Goal: Information Seeking & Learning: Learn about a topic

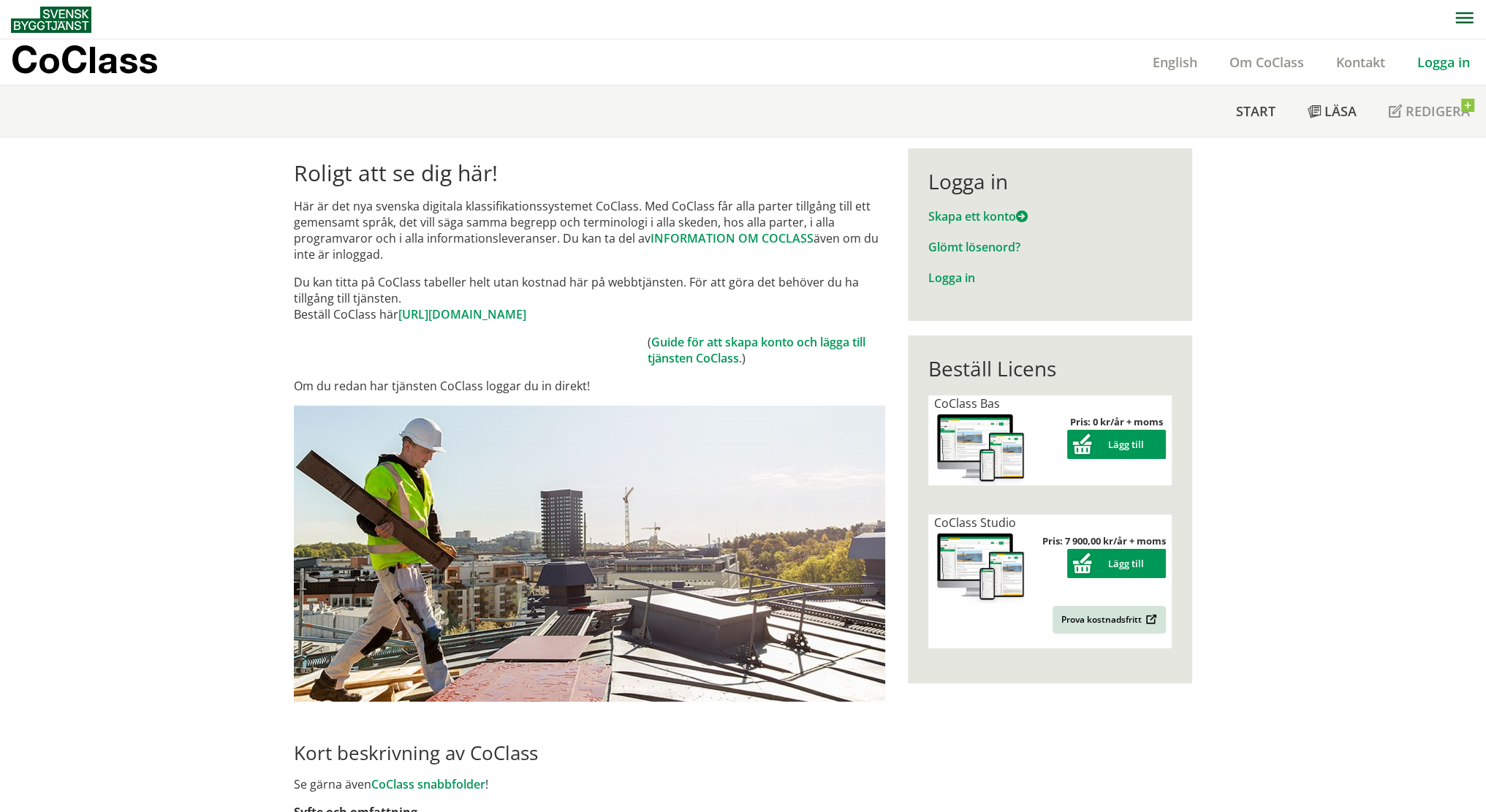
click at [1449, 70] on link "Logga in" at bounding box center [1443, 61] width 85 height 17
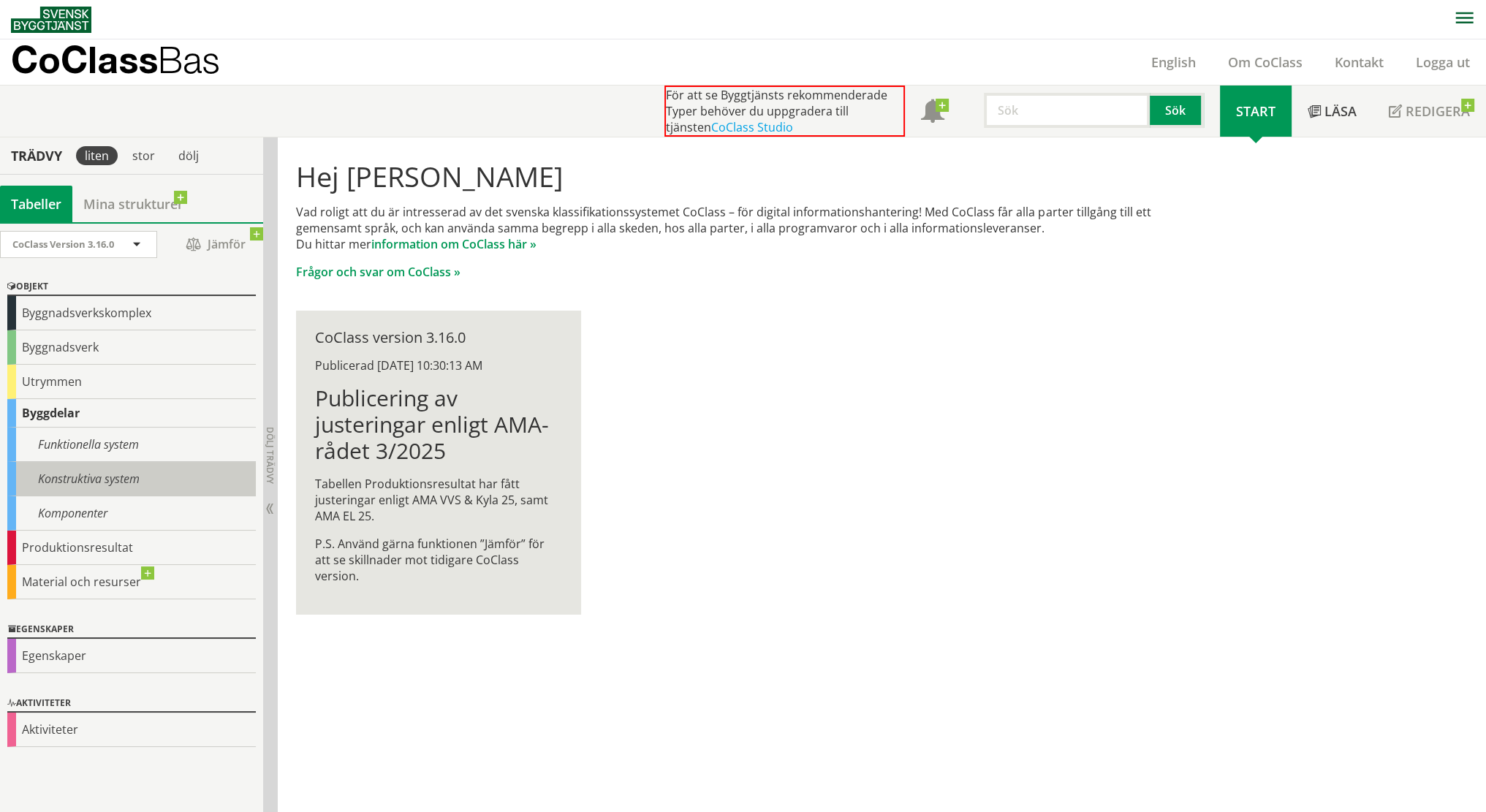
click at [91, 475] on div "Konstruktiva system" at bounding box center [132, 479] width 249 height 34
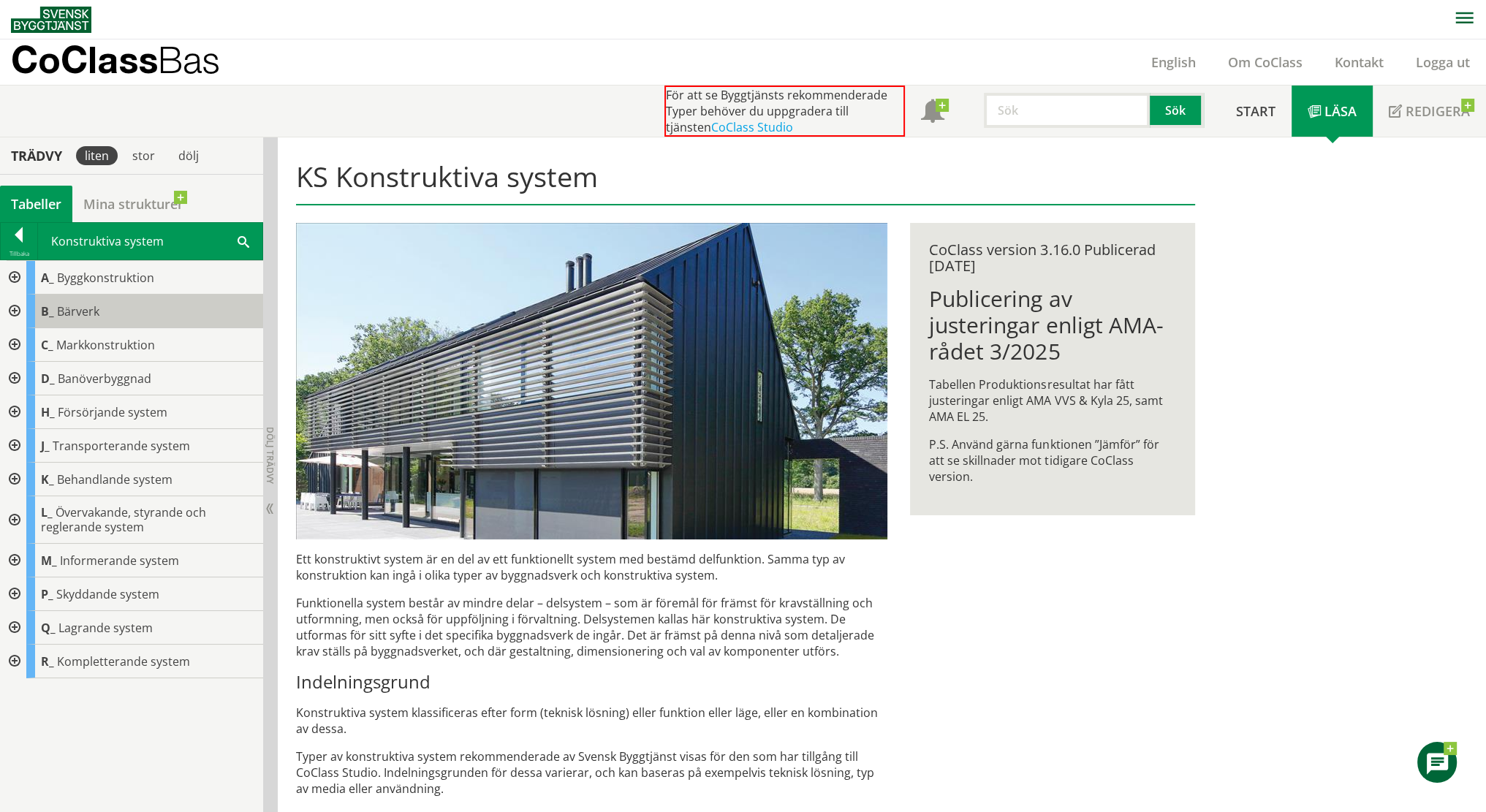
click at [67, 310] on span "Bärverk" at bounding box center [78, 311] width 43 height 16
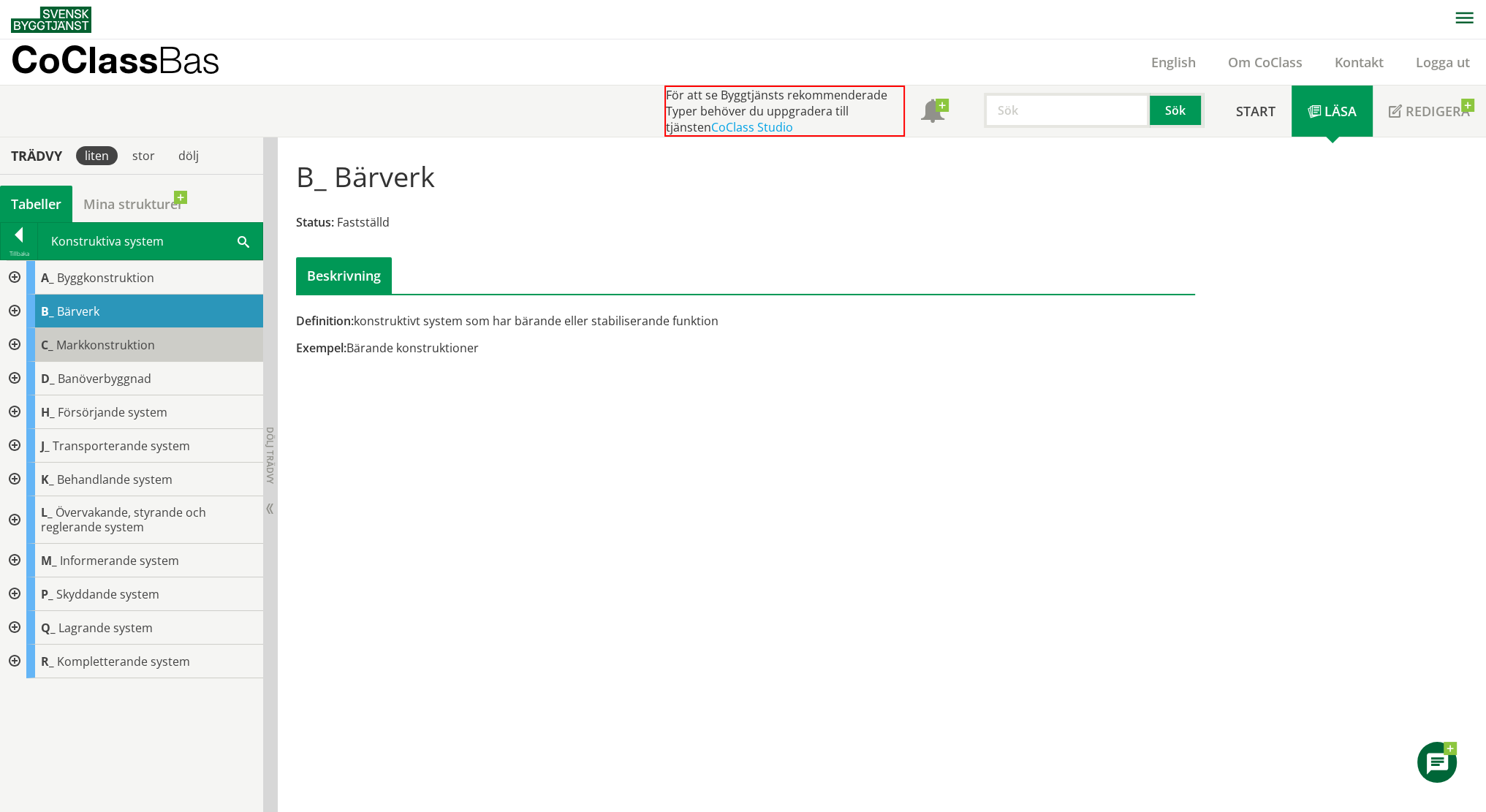
click at [117, 343] on span "Markkonstruktion" at bounding box center [106, 345] width 99 height 16
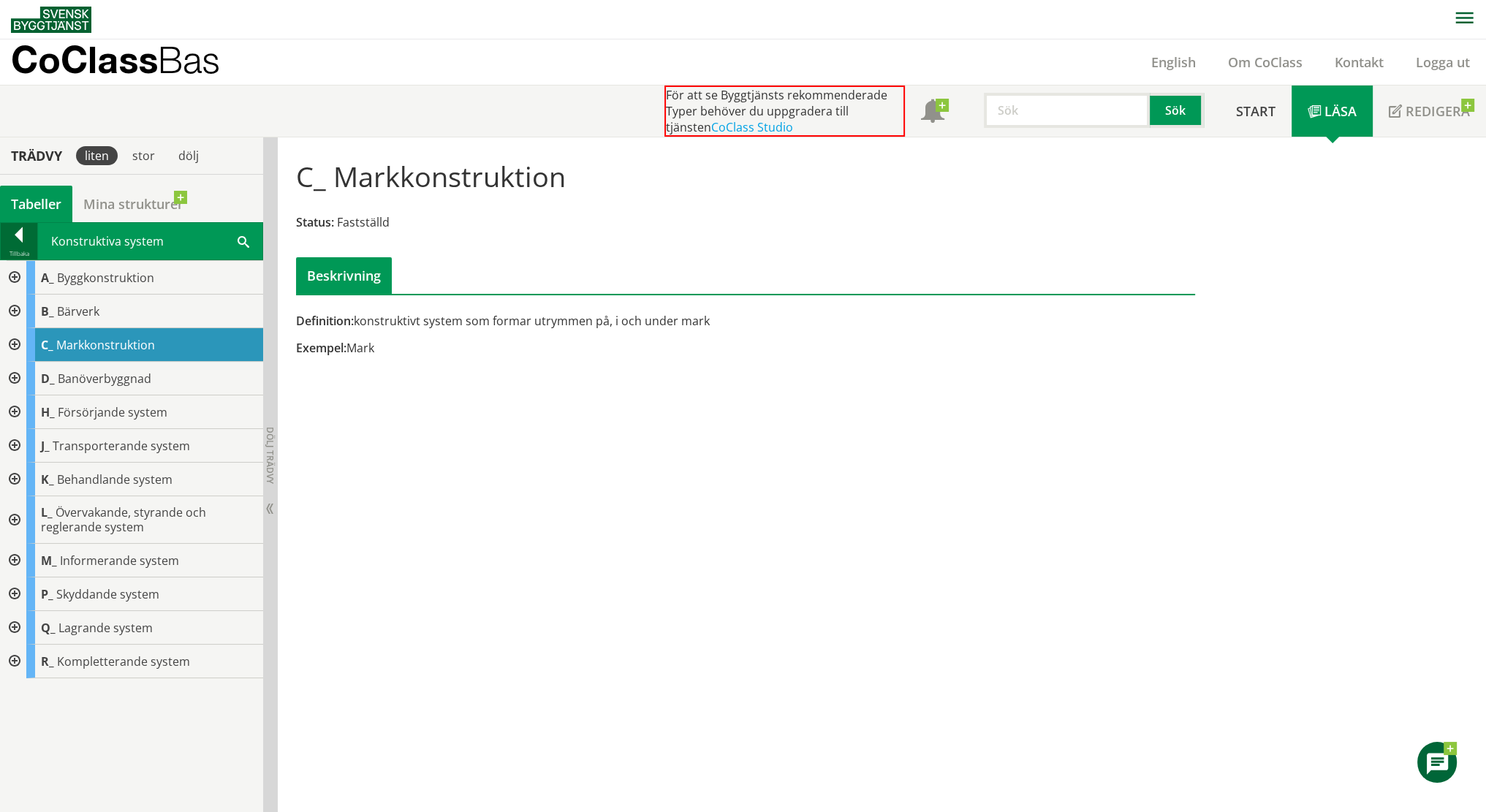
click at [15, 232] on div at bounding box center [19, 237] width 37 height 20
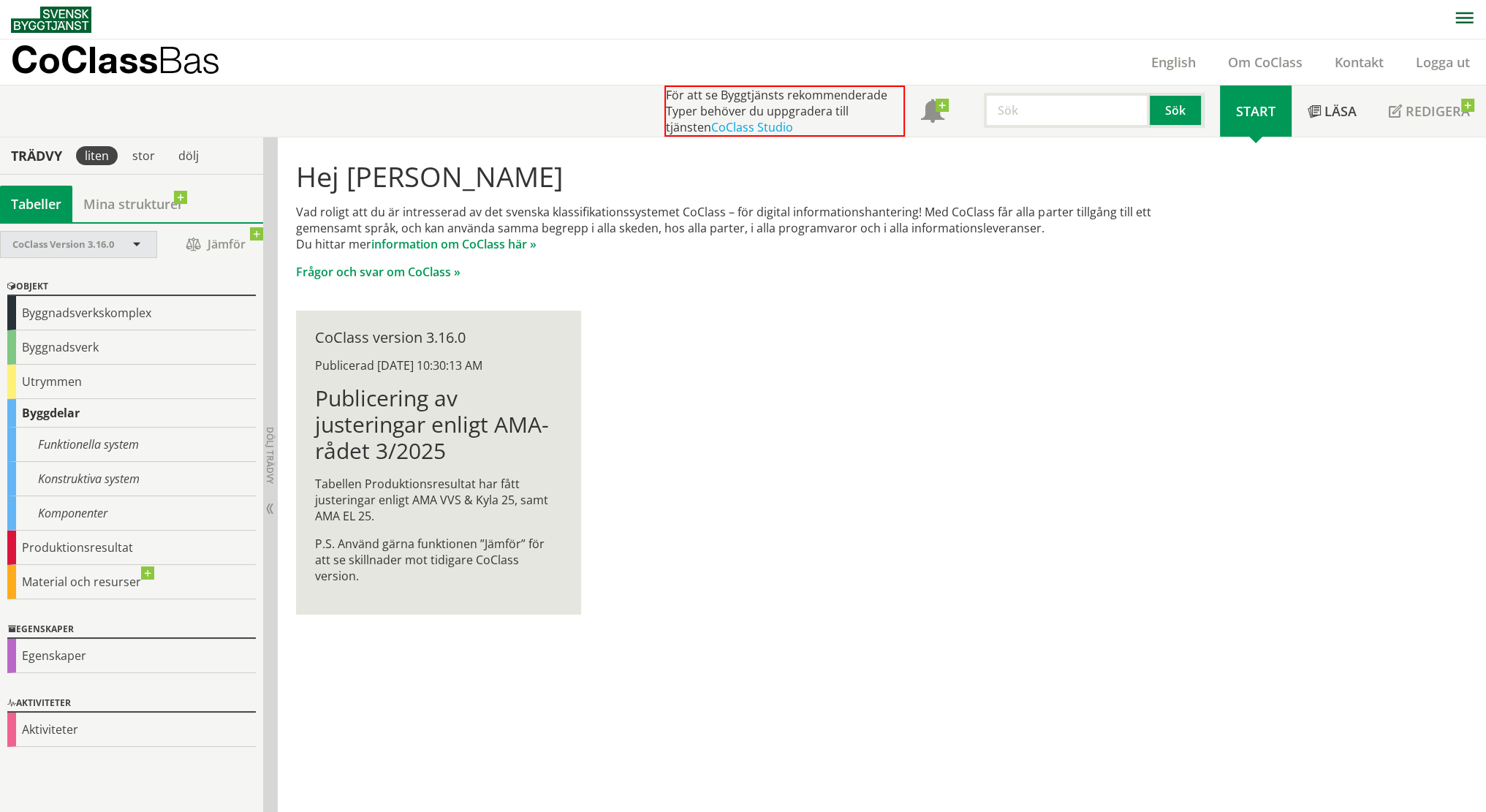
click at [142, 239] on span at bounding box center [137, 246] width 13 height 13
click at [134, 239] on span at bounding box center [137, 246] width 13 height 13
click at [93, 376] on div "Utrymmen" at bounding box center [132, 382] width 249 height 34
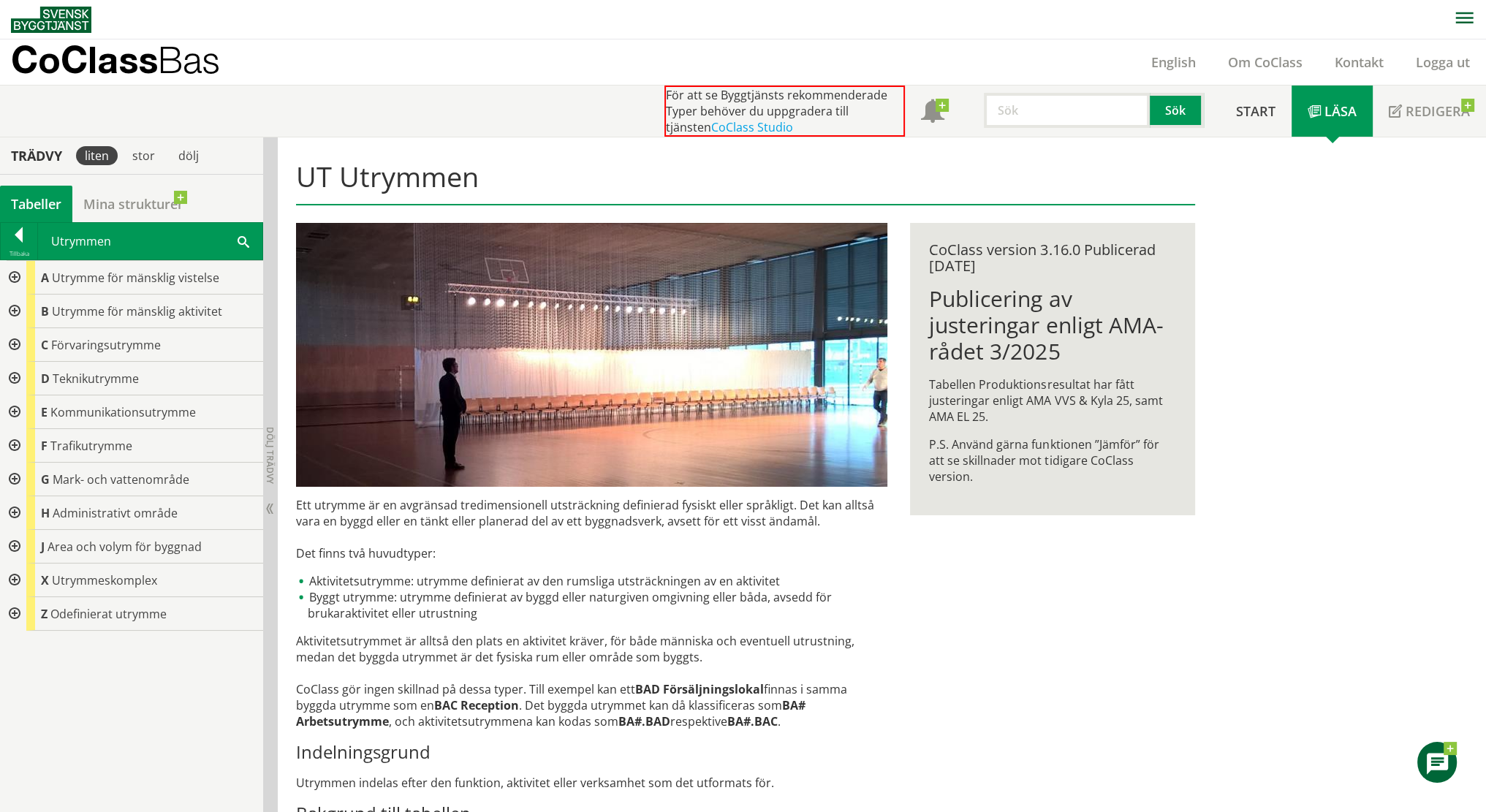
click at [15, 307] on div at bounding box center [13, 311] width 26 height 34
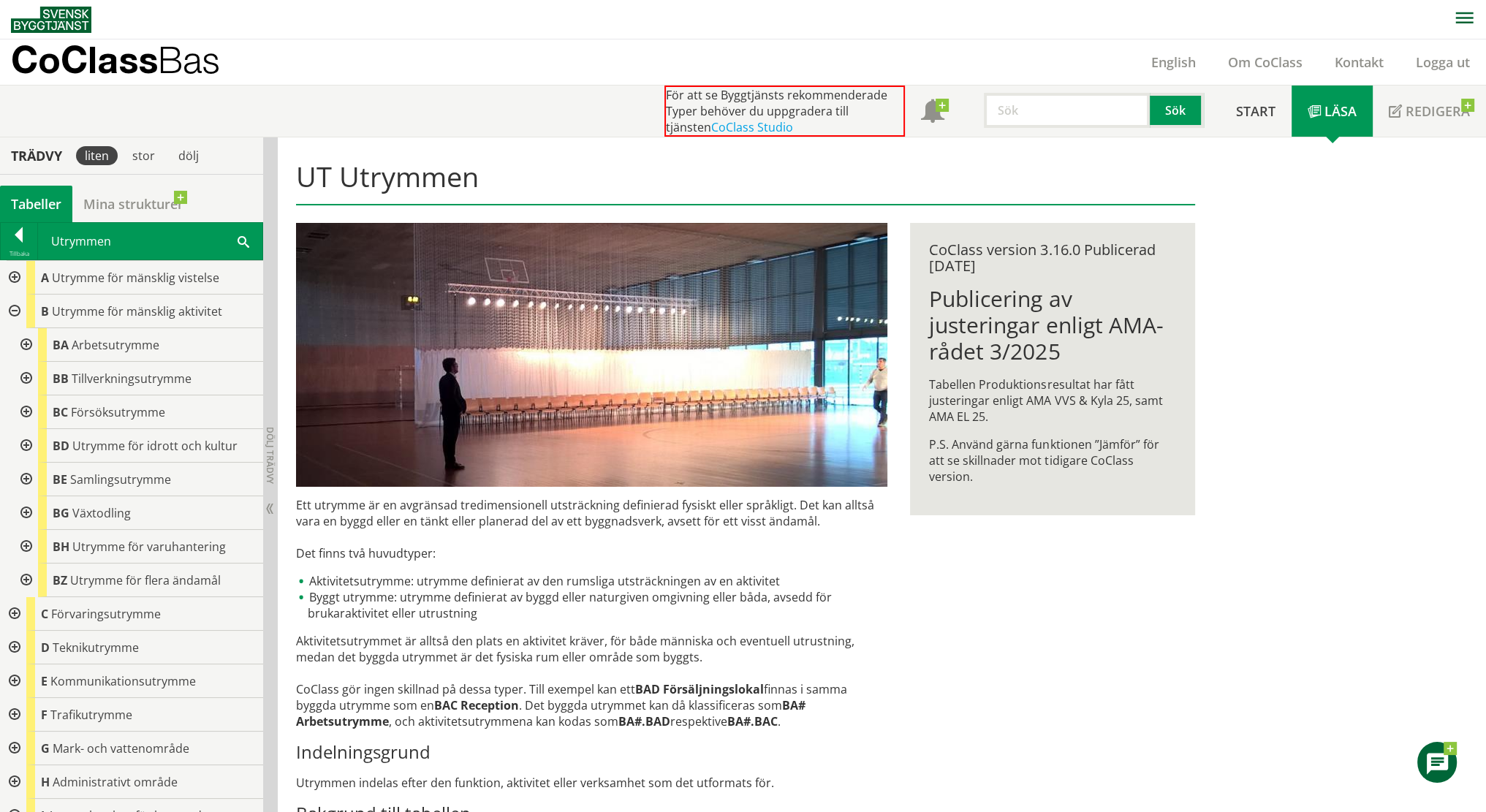
click at [26, 340] on div at bounding box center [25, 345] width 26 height 34
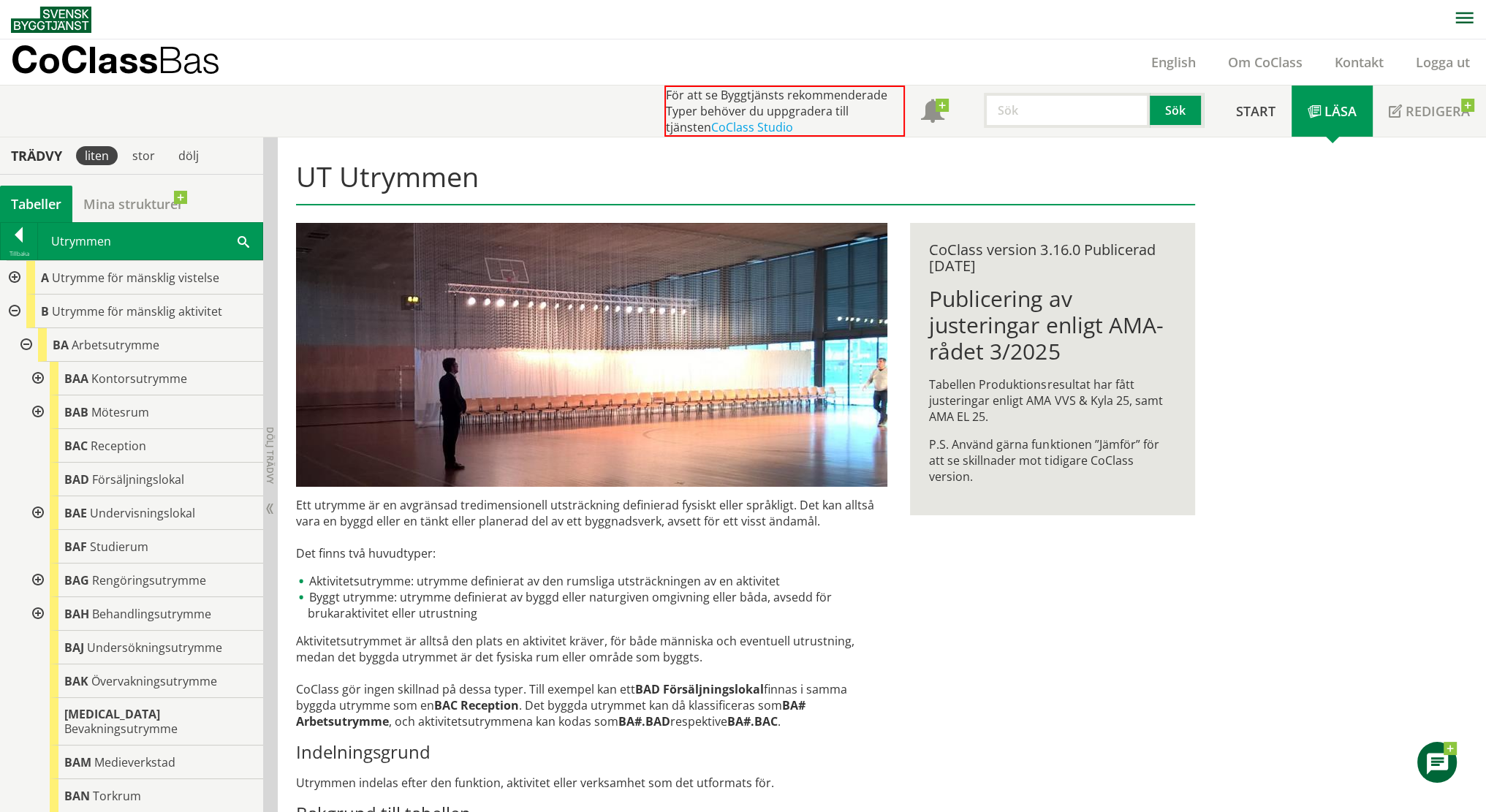
click at [37, 373] on div at bounding box center [36, 379] width 26 height 34
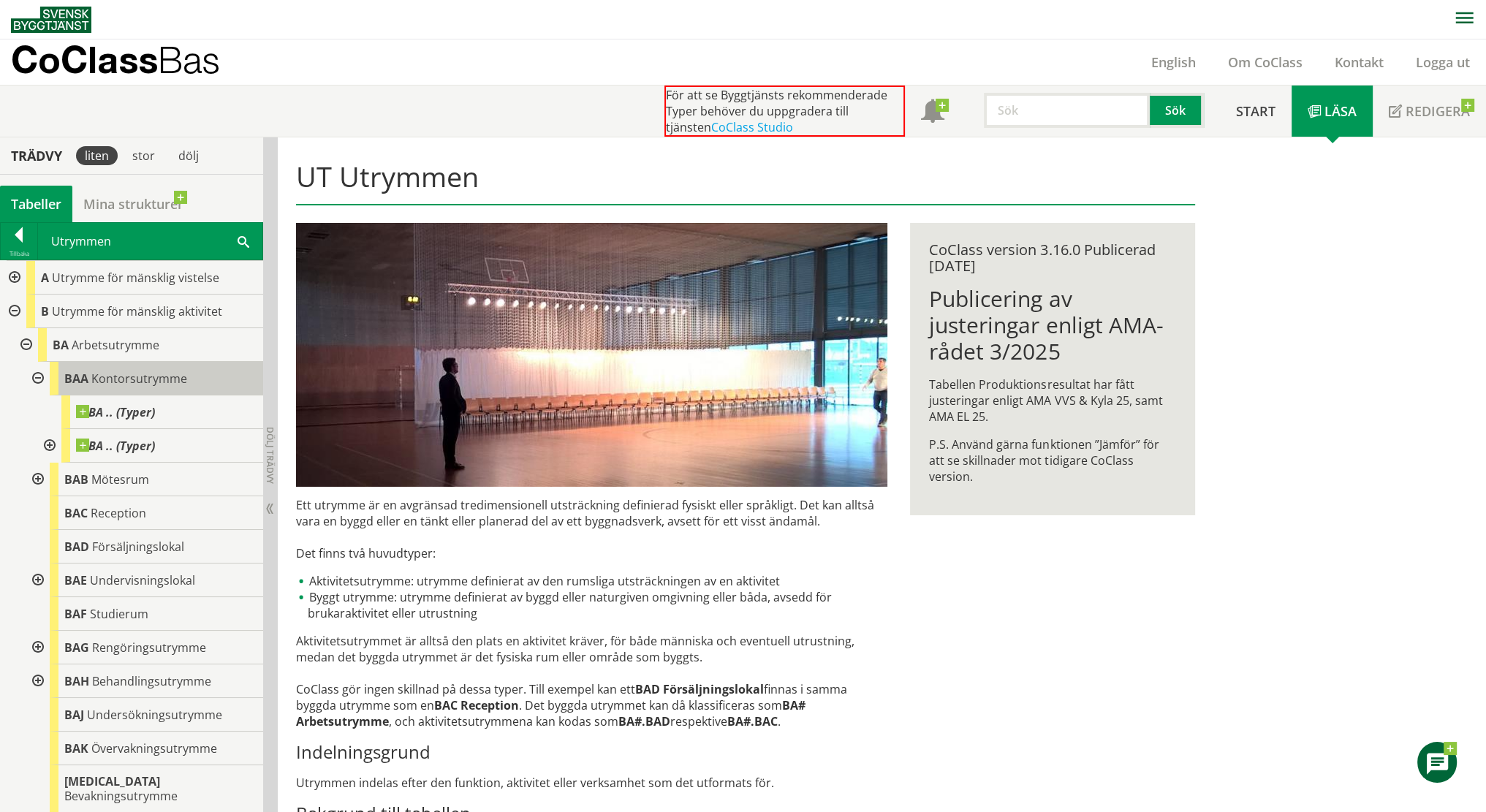
click at [175, 384] on span "Kontorsutrymme" at bounding box center [139, 378] width 96 height 16
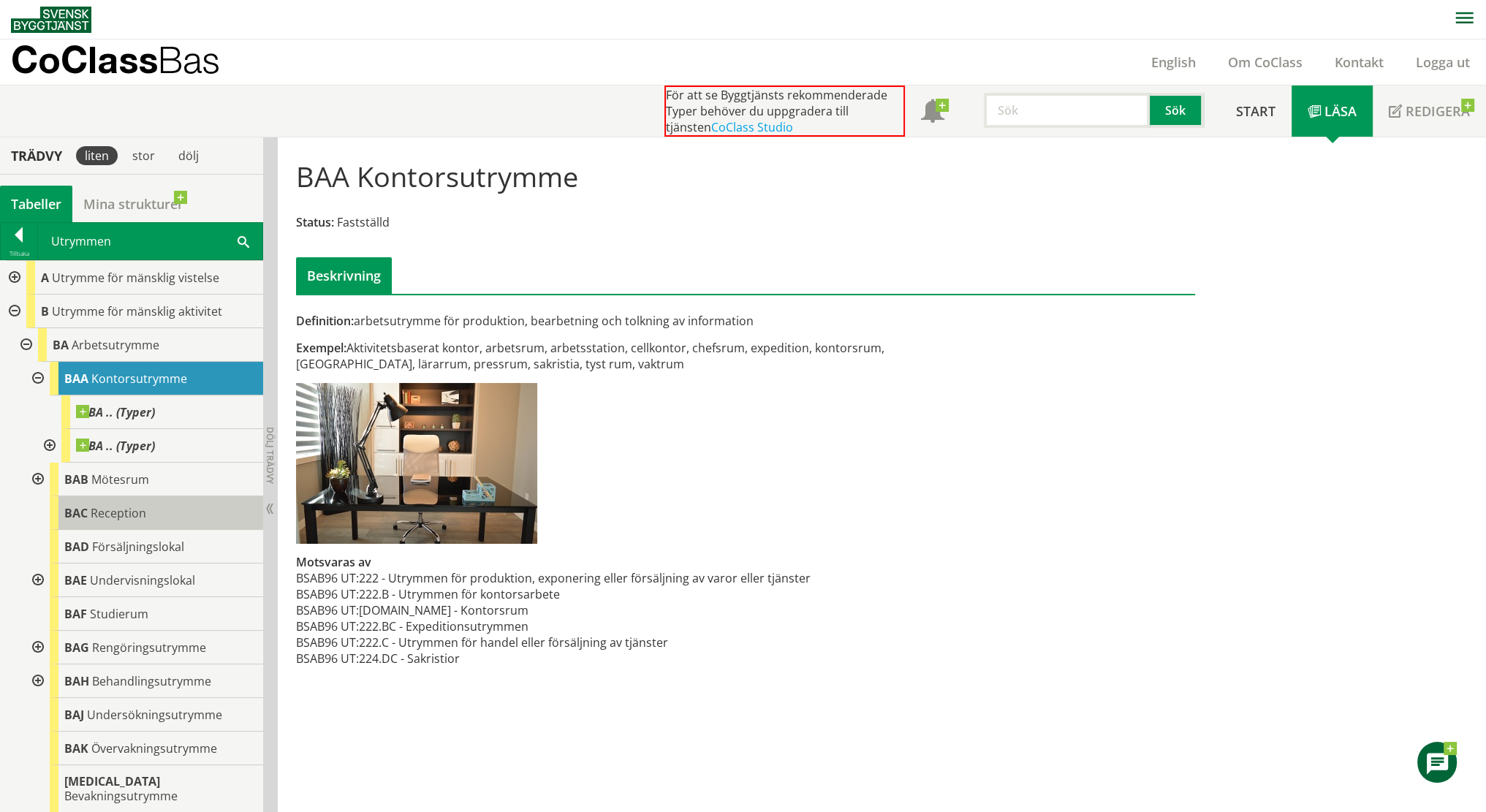
click at [114, 507] on span "Reception" at bounding box center [118, 513] width 55 height 16
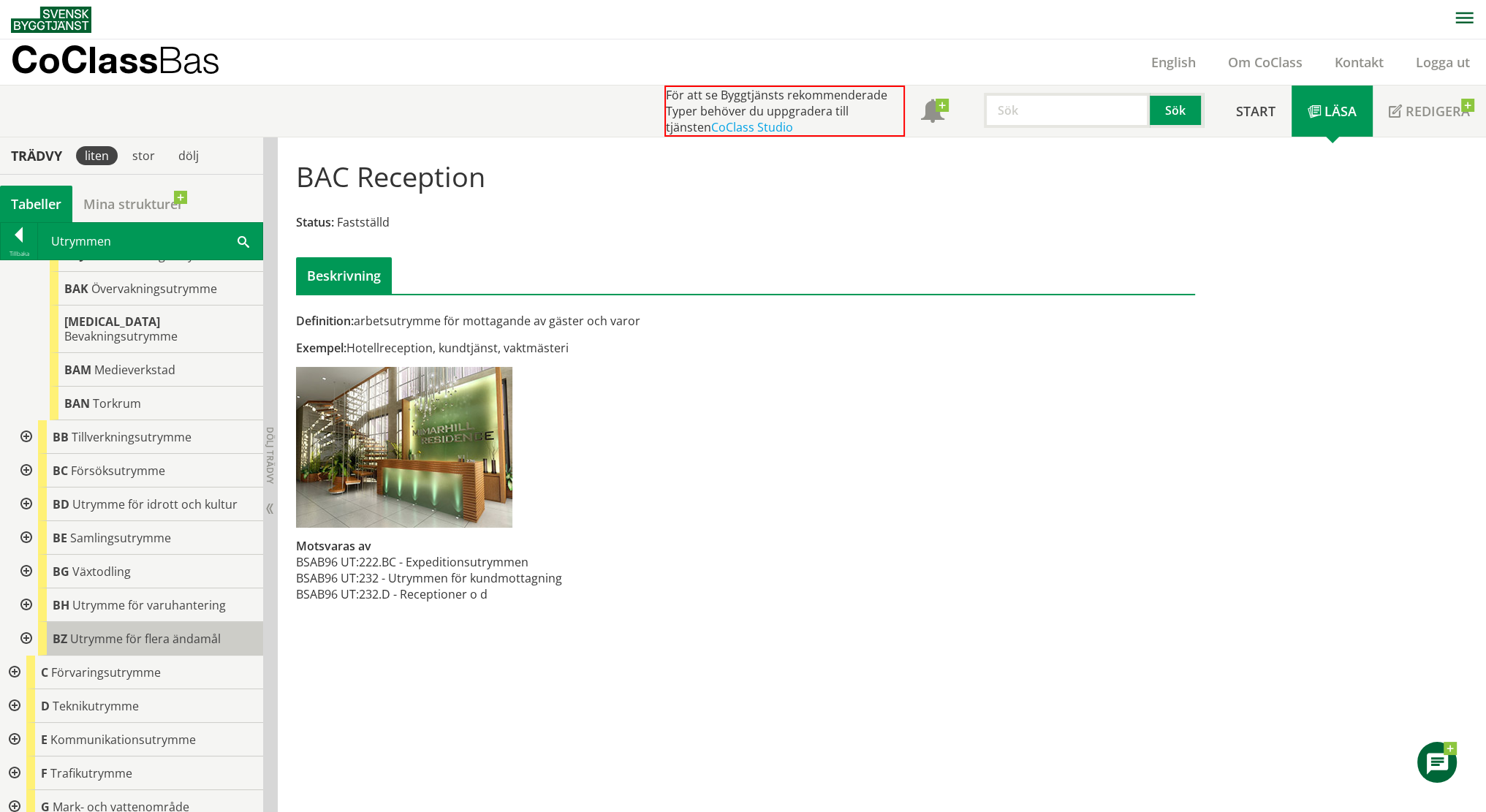
scroll to position [591, 0]
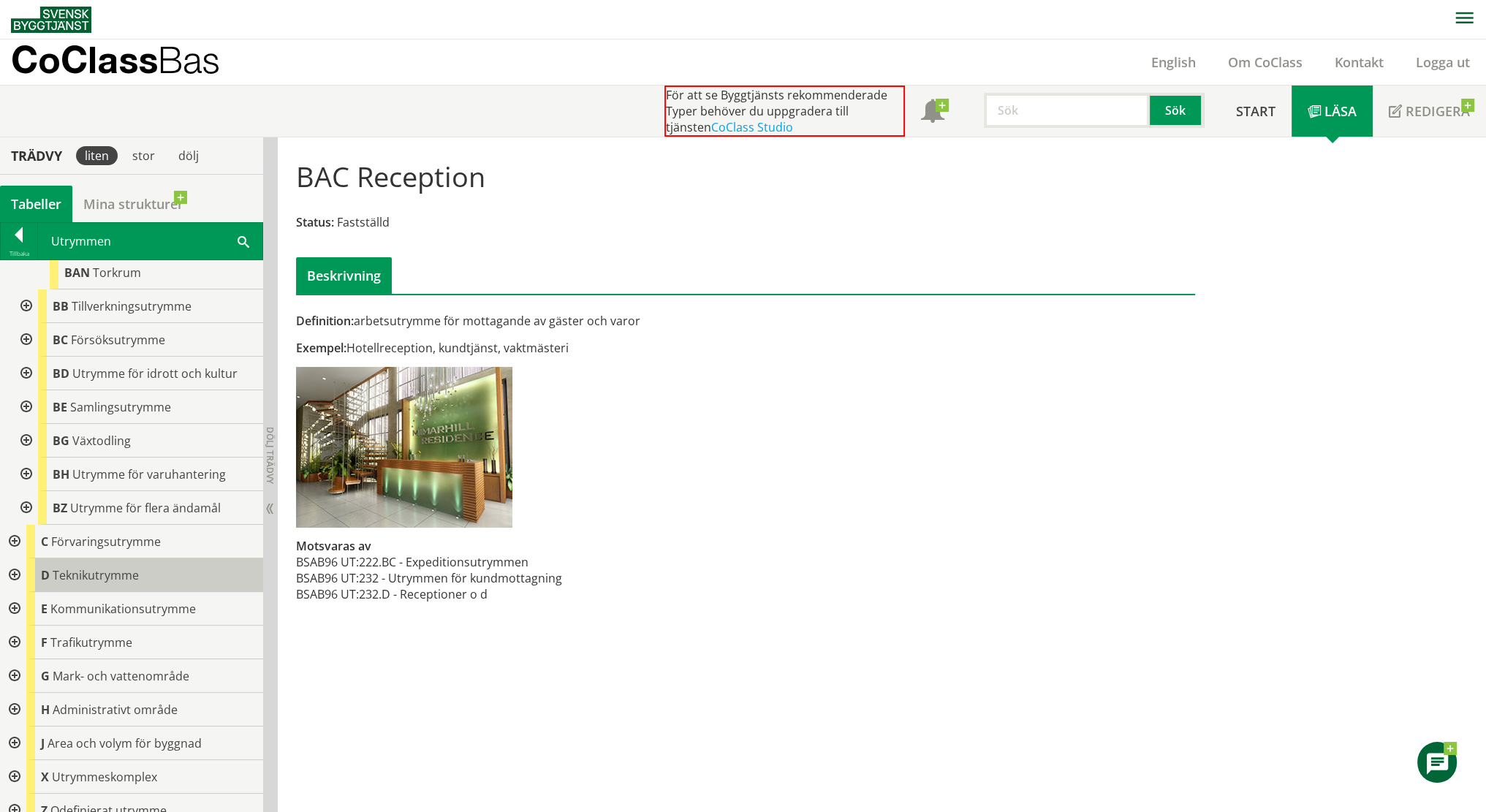
click at [132, 568] on span "Teknikutrymme" at bounding box center [95, 575] width 86 height 16
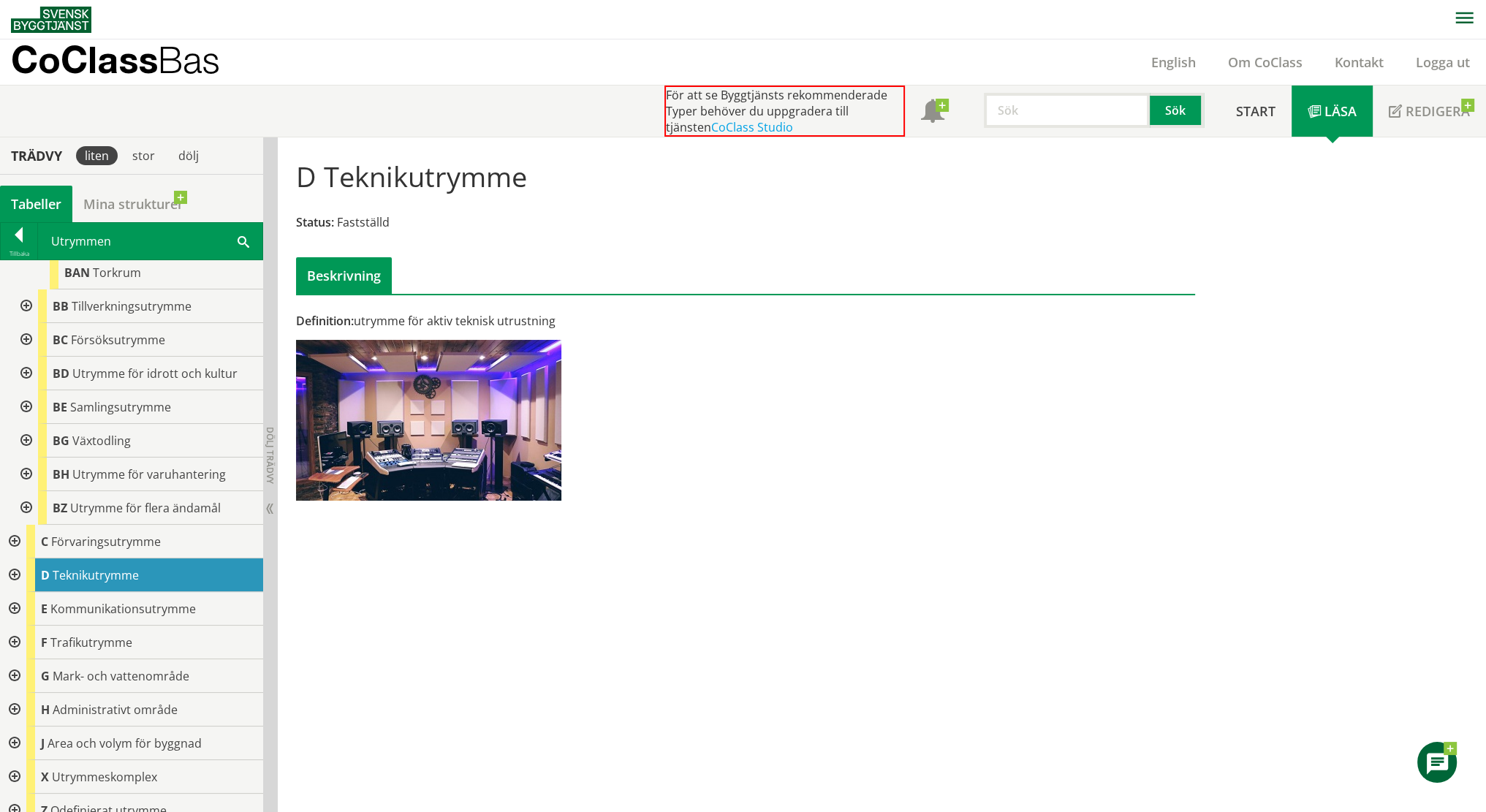
click at [15, 559] on div at bounding box center [13, 575] width 26 height 34
click at [27, 594] on div at bounding box center [25, 609] width 26 height 34
click at [39, 632] on div at bounding box center [36, 643] width 26 height 34
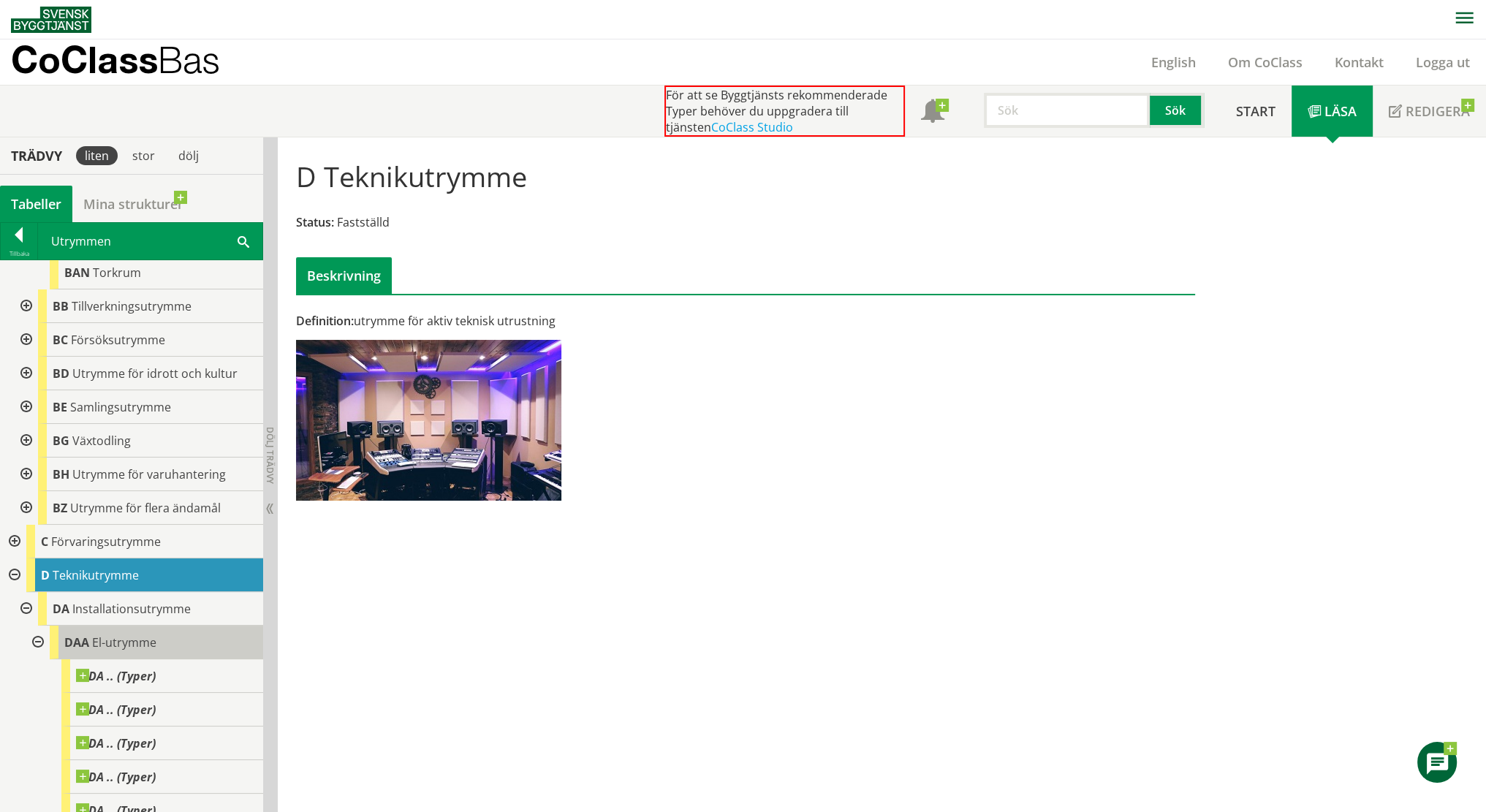
click at [106, 621] on body "AMA AMA Beskrivningsverktyg AMA Funktion BSAB Bygginfo Byggjura Byggkatalogen […" at bounding box center [743, 406] width 1486 height 812
click at [117, 634] on span "El-utrymme" at bounding box center [124, 642] width 64 height 16
click at [175, 626] on div "DAA El-utrymme" at bounding box center [156, 643] width 214 height 34
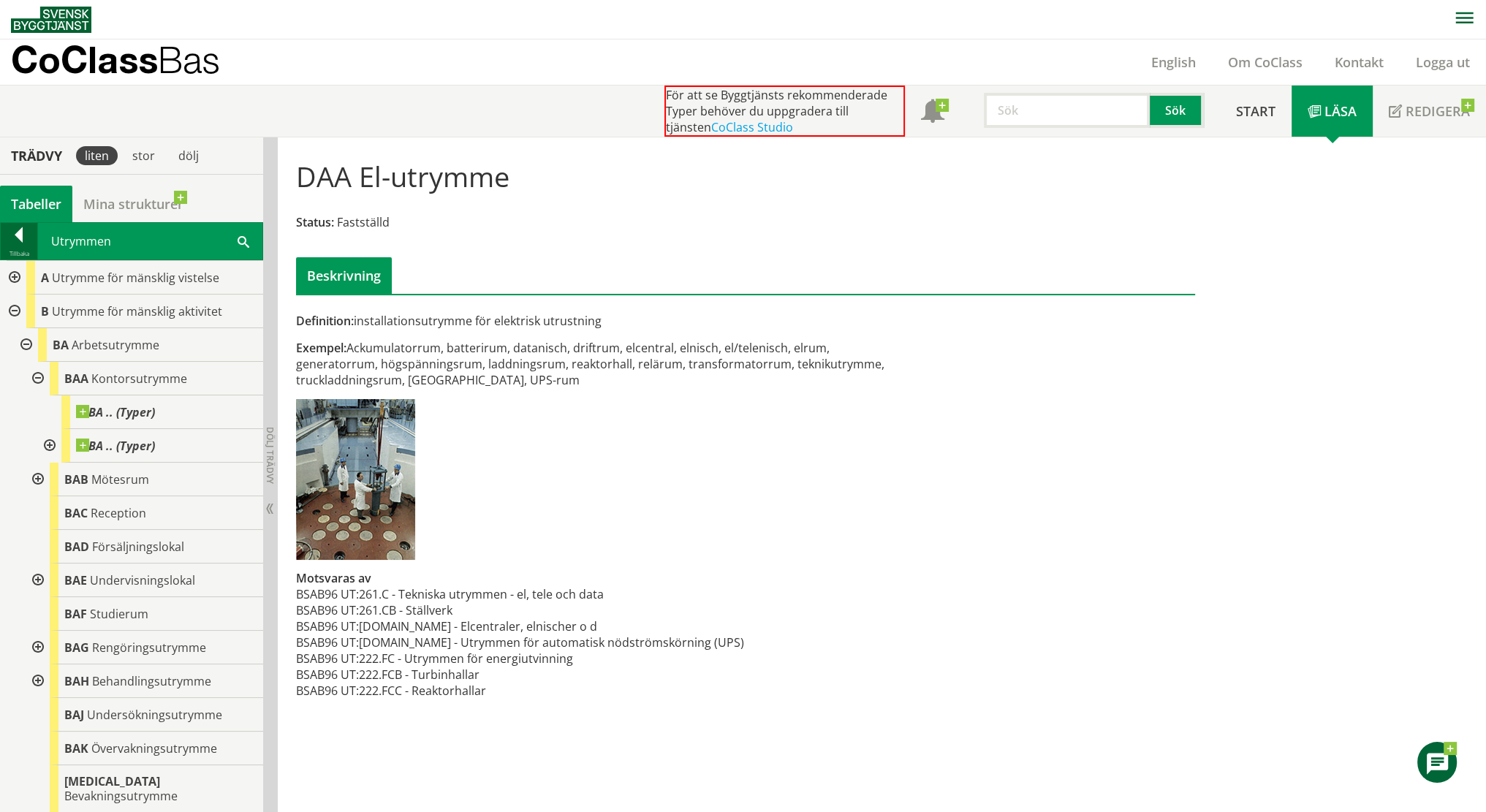
click at [11, 234] on div at bounding box center [19, 237] width 37 height 20
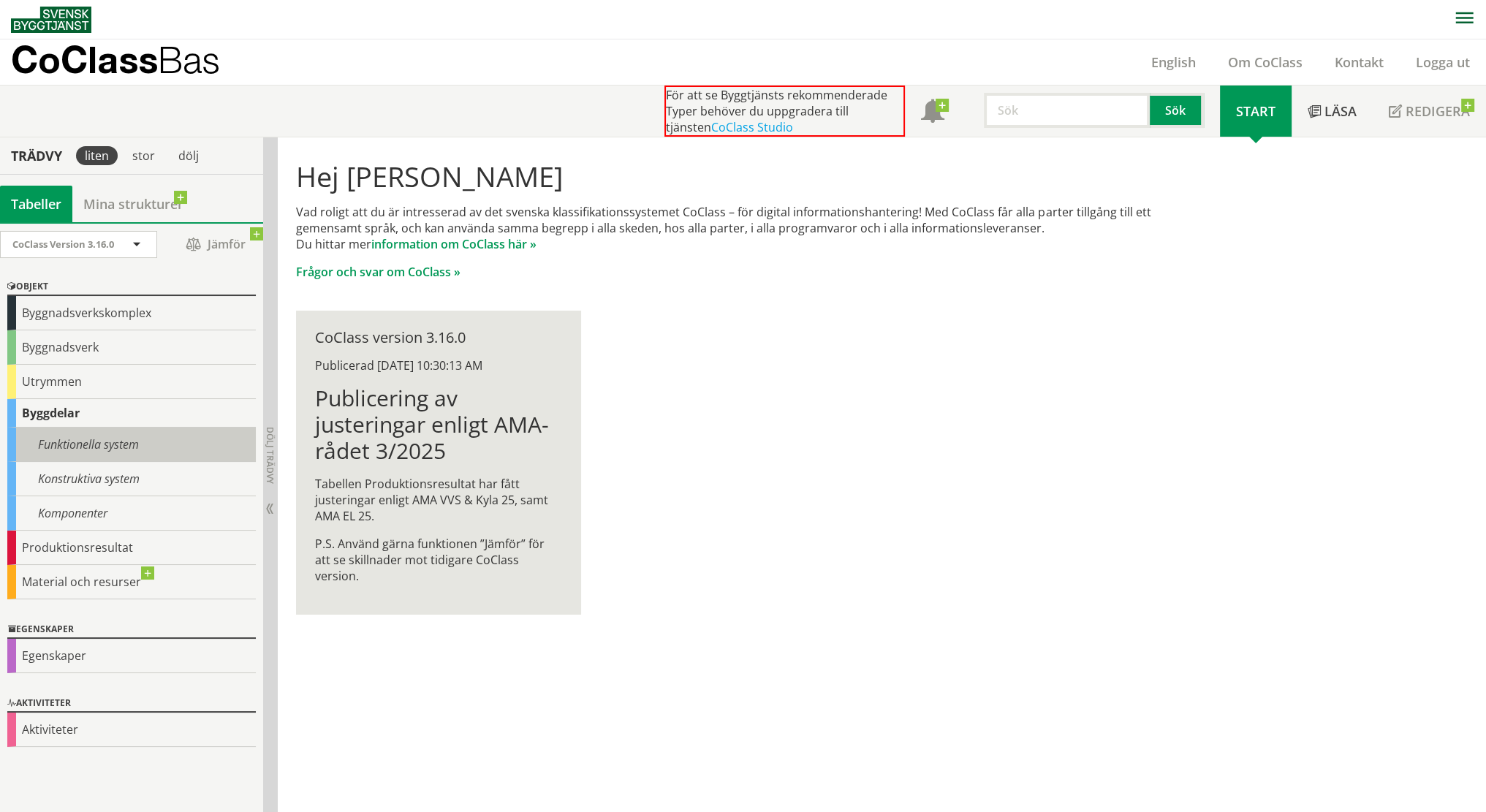
click at [88, 446] on div "Funktionella system" at bounding box center [132, 445] width 249 height 34
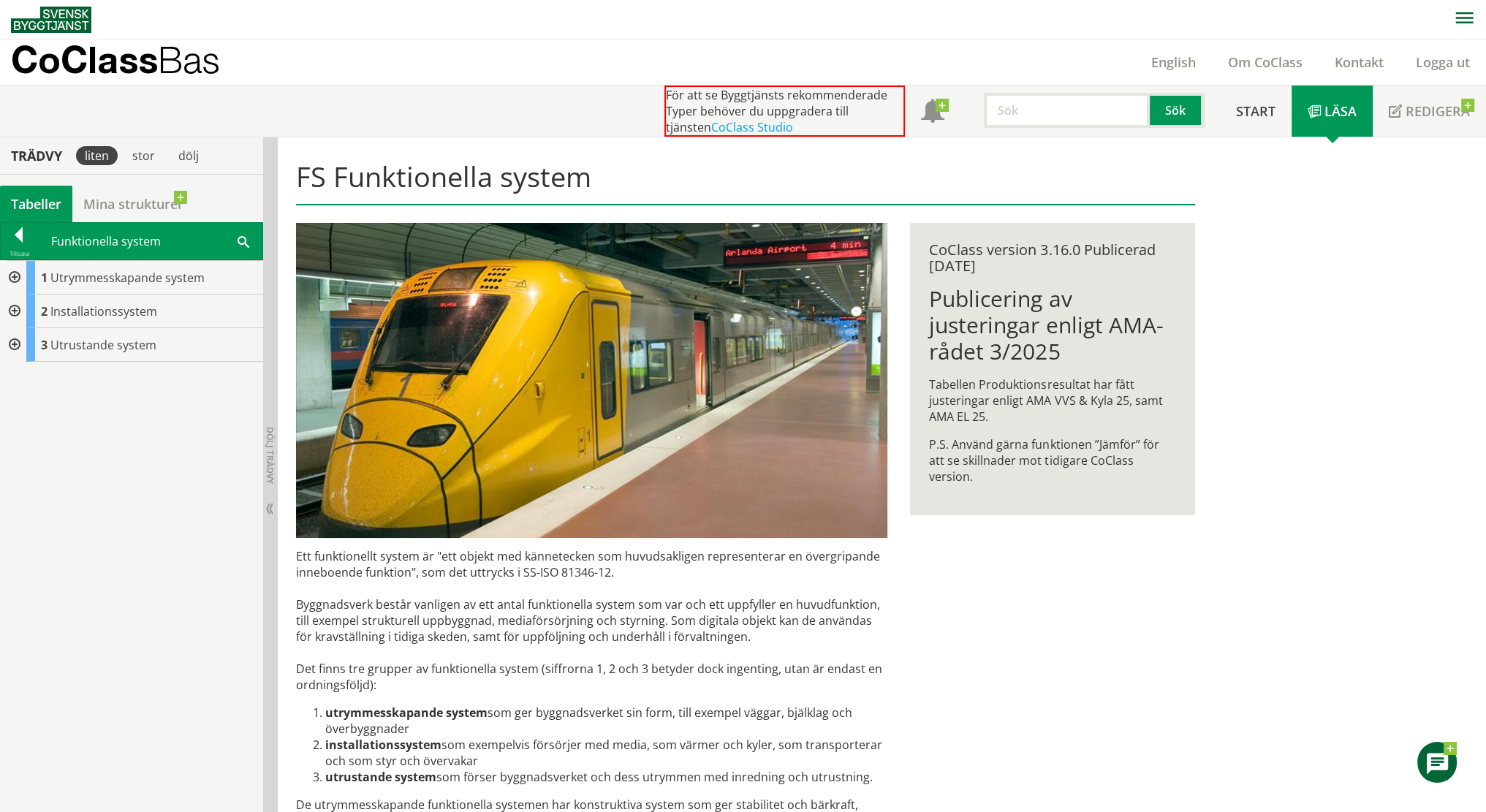
click at [15, 274] on div at bounding box center [13, 277] width 26 height 34
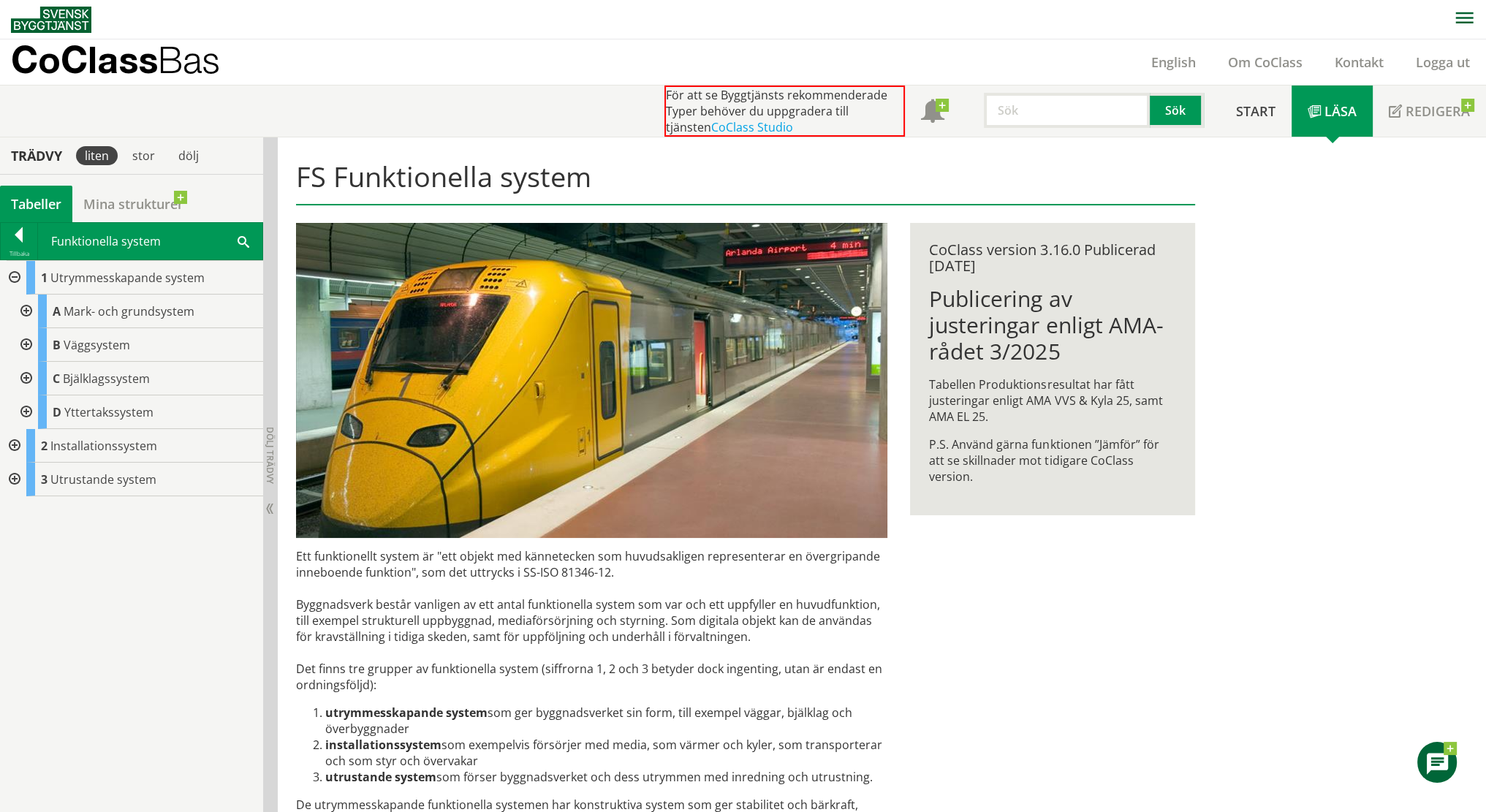
click at [15, 479] on div at bounding box center [13, 479] width 26 height 34
click at [17, 445] on div at bounding box center [13, 445] width 26 height 34
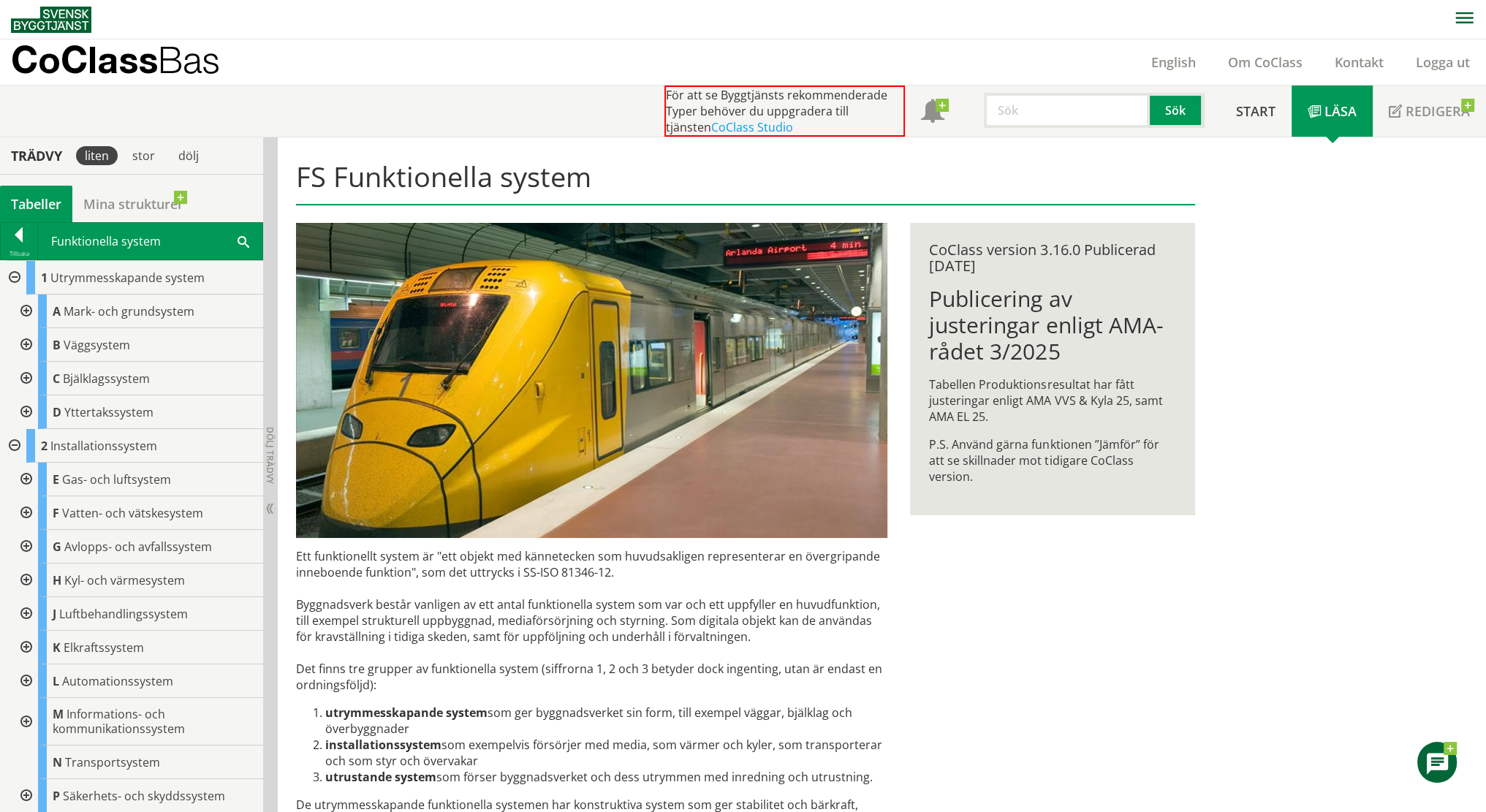
click at [18, 341] on div at bounding box center [25, 345] width 26 height 34
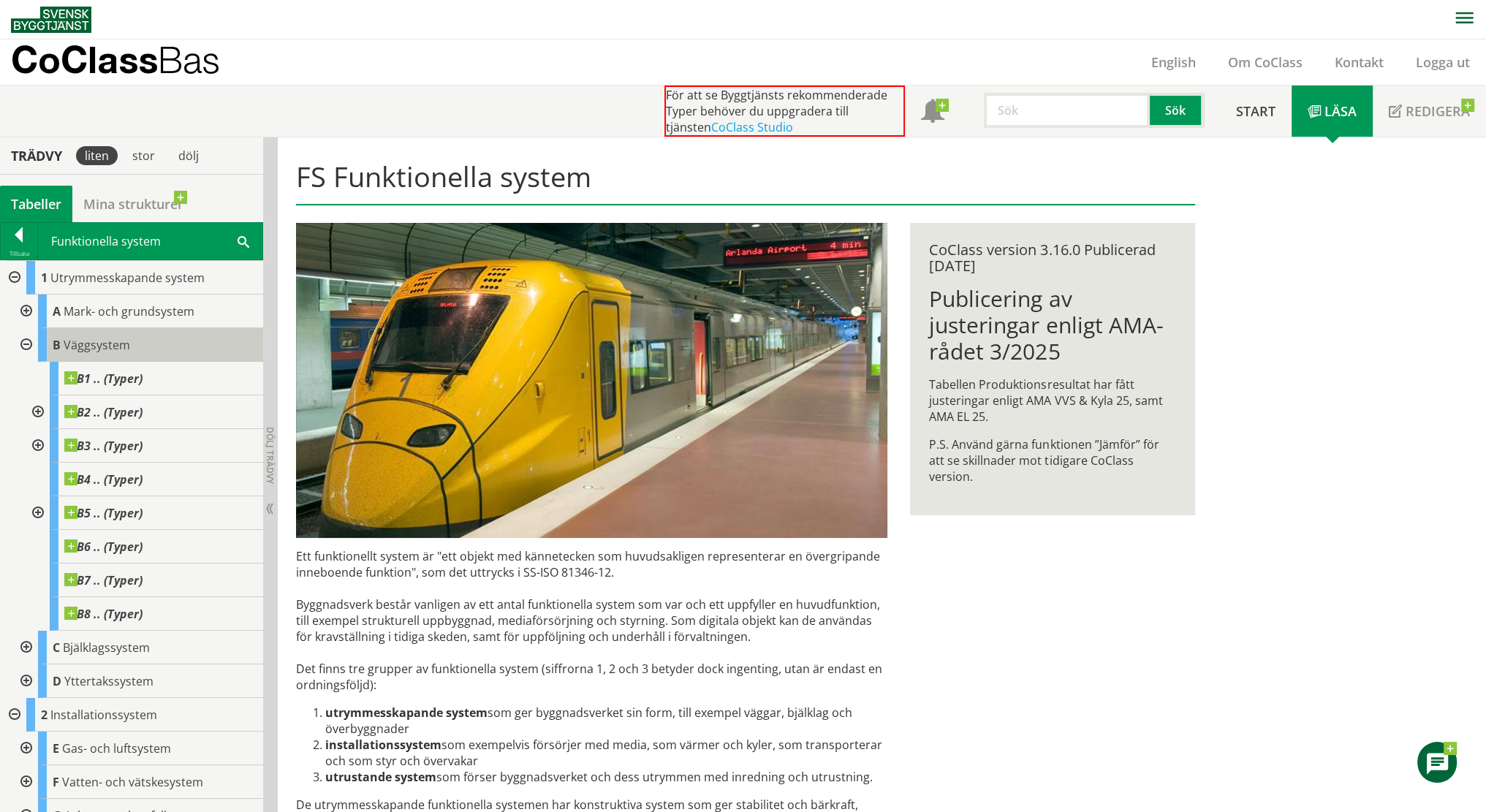
click at [110, 347] on span "Väggsystem" at bounding box center [97, 345] width 67 height 16
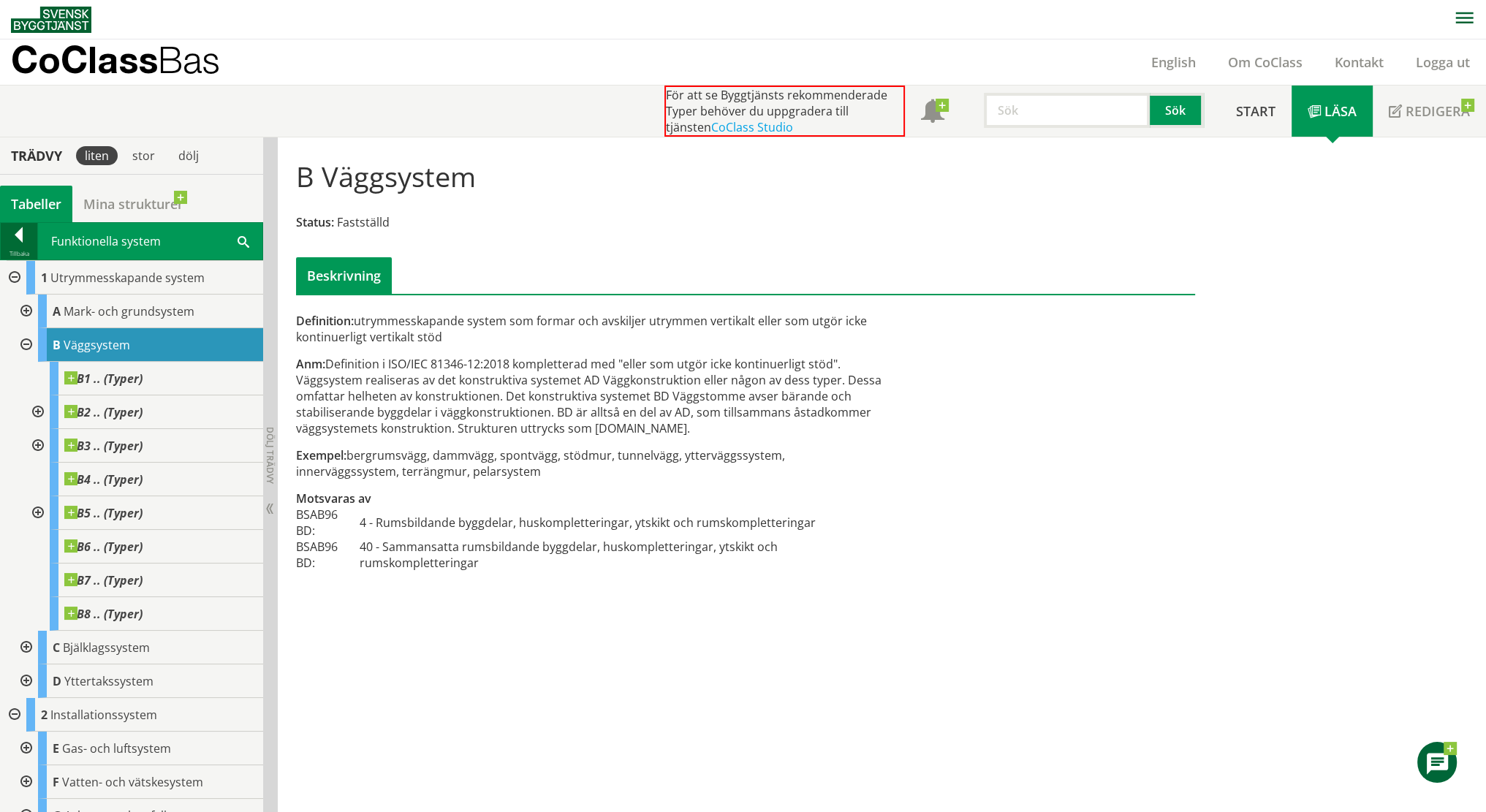
click at [15, 232] on div at bounding box center [19, 237] width 37 height 20
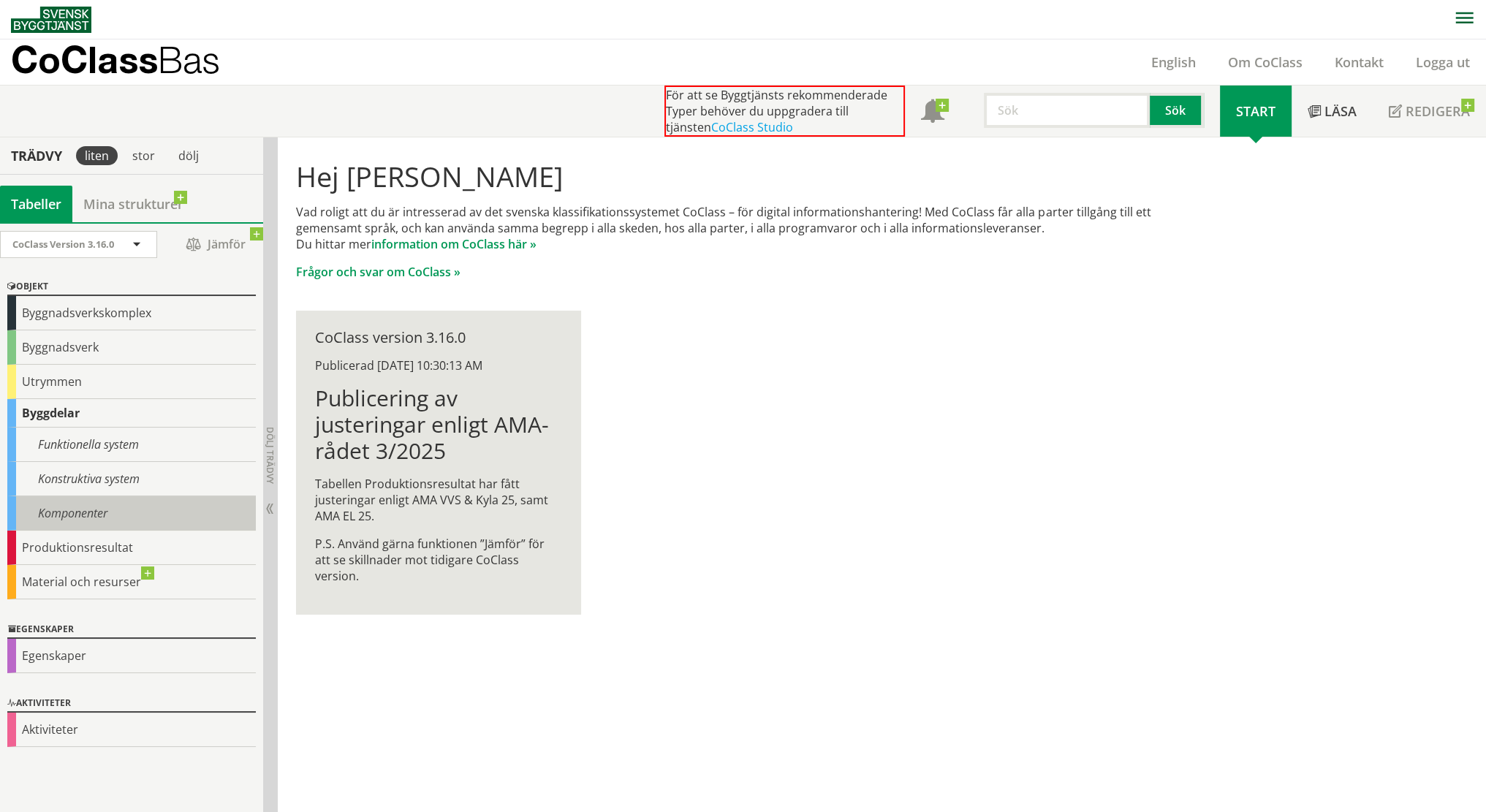
click at [69, 512] on div "Komponenter" at bounding box center [132, 514] width 249 height 34
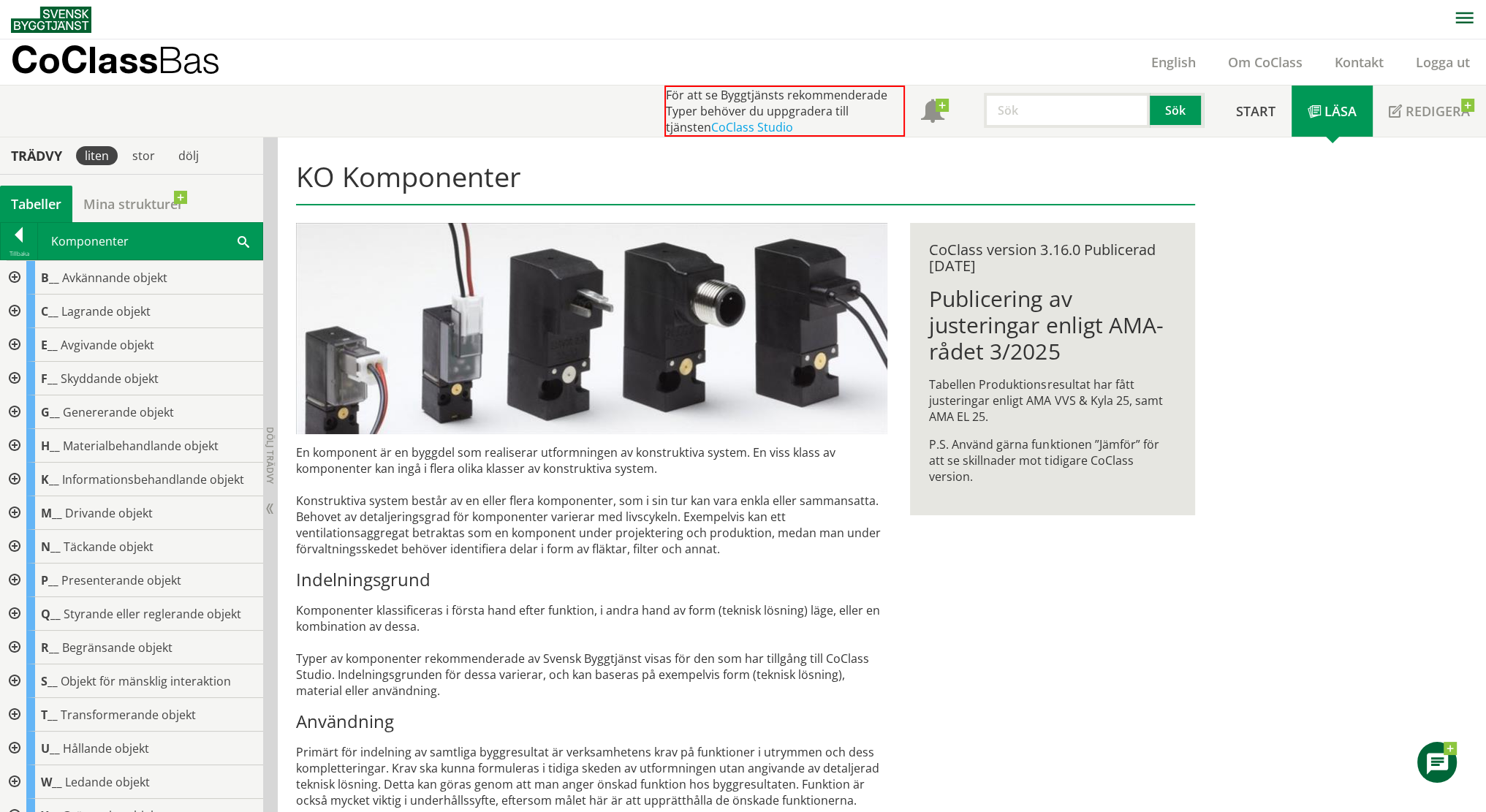
click at [245, 237] on span at bounding box center [244, 241] width 12 height 15
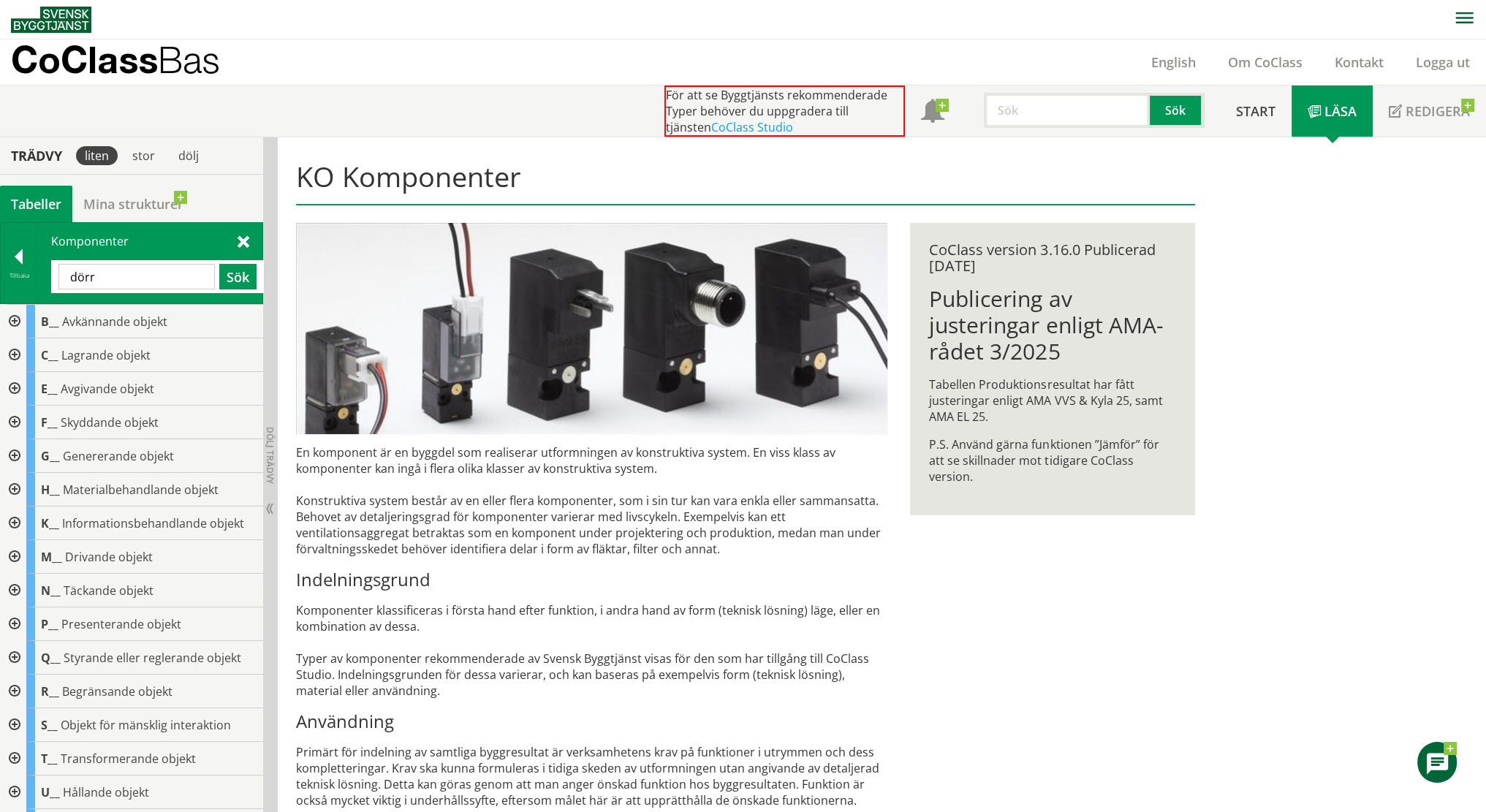
type input "dörr"
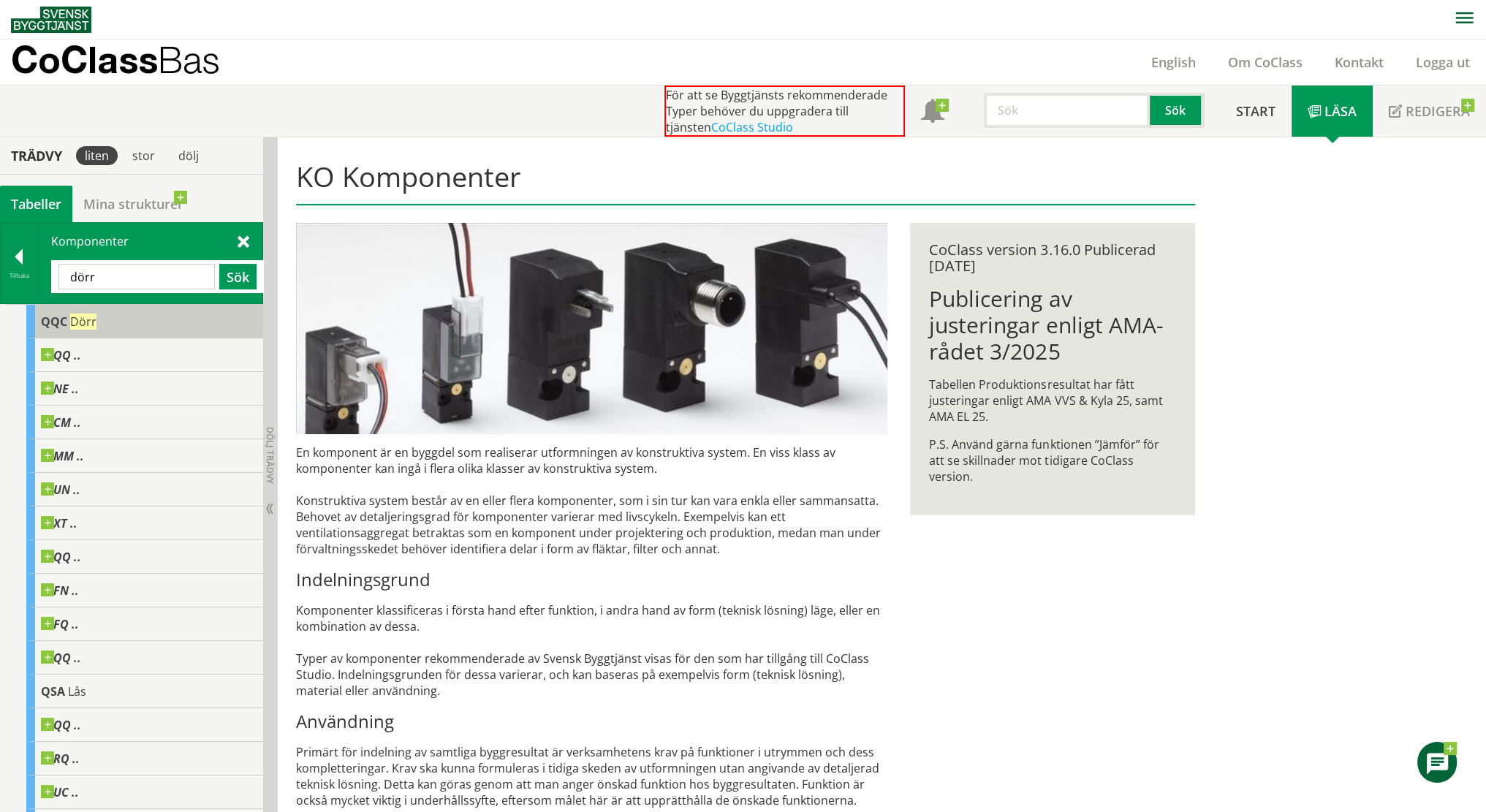
click at [85, 323] on span "Dörr" at bounding box center [83, 321] width 26 height 16
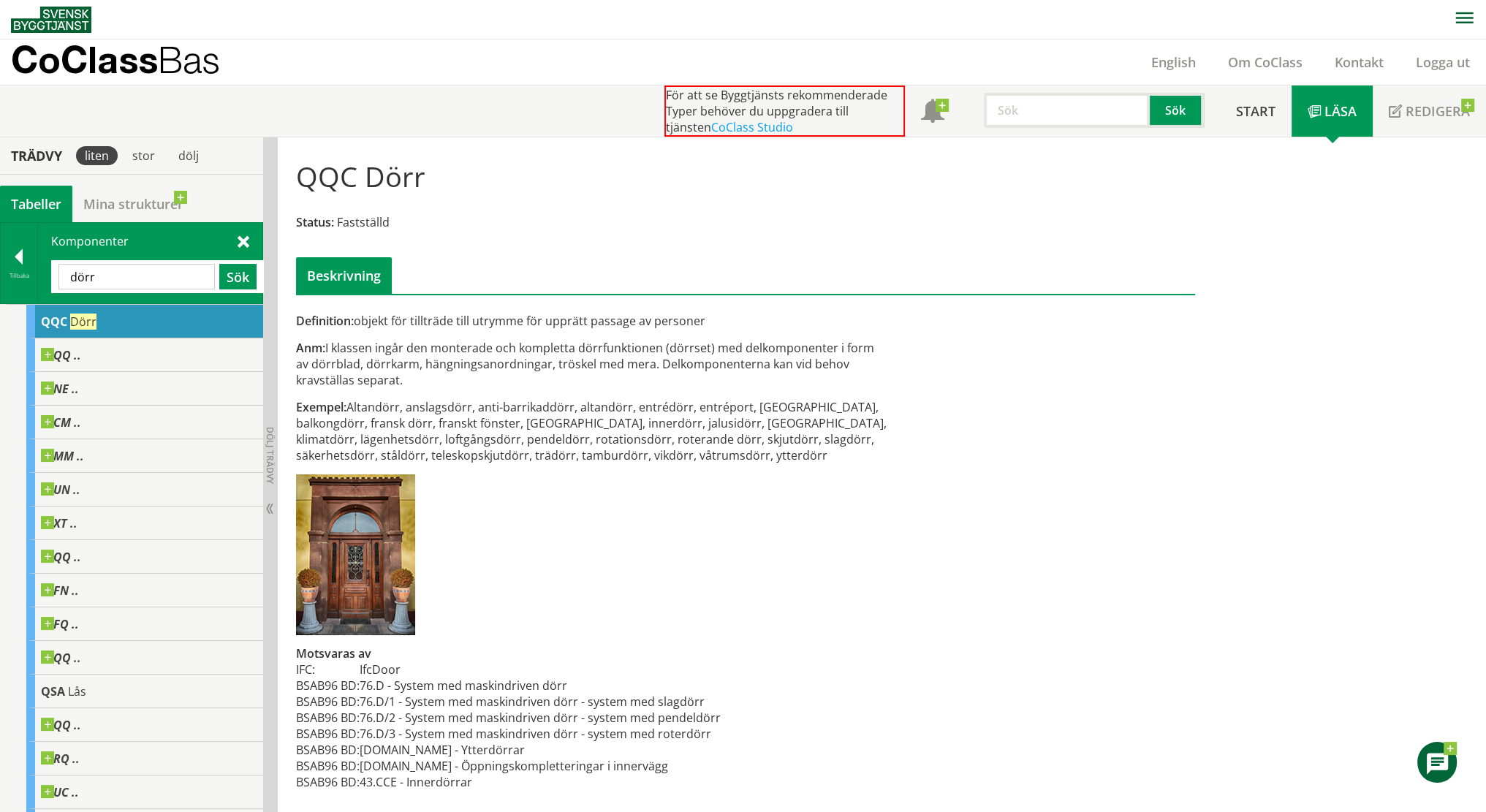
drag, startPoint x: 148, startPoint y: 313, endPoint x: 112, endPoint y: 312, distance: 36.0
click at [146, 313] on div "QQC Dörr" at bounding box center [145, 322] width 237 height 34
click at [85, 324] on span "Dörr" at bounding box center [83, 321] width 26 height 16
click at [25, 257] on div at bounding box center [19, 259] width 37 height 20
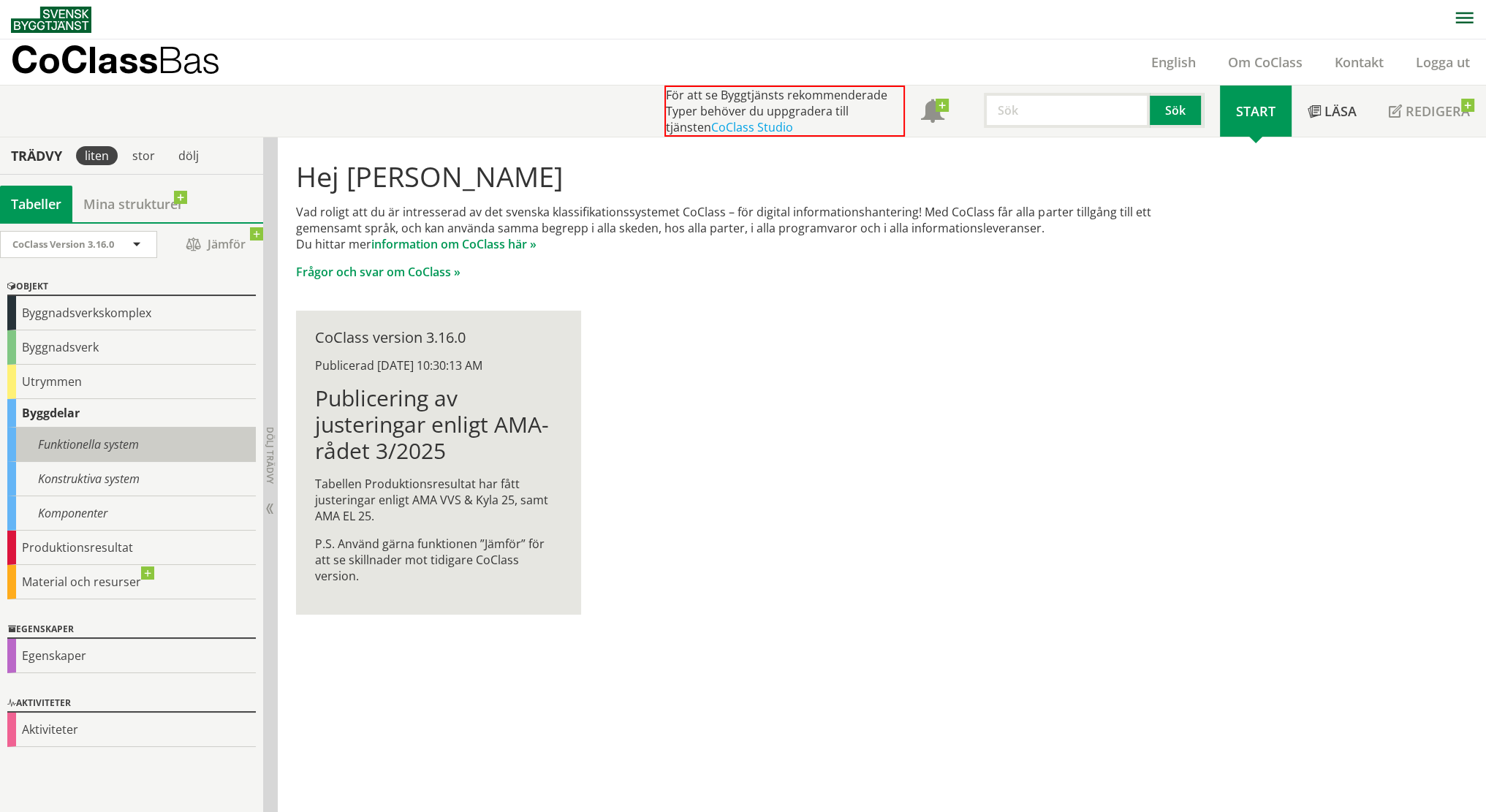
click at [126, 438] on div "Funktionella system" at bounding box center [132, 445] width 249 height 34
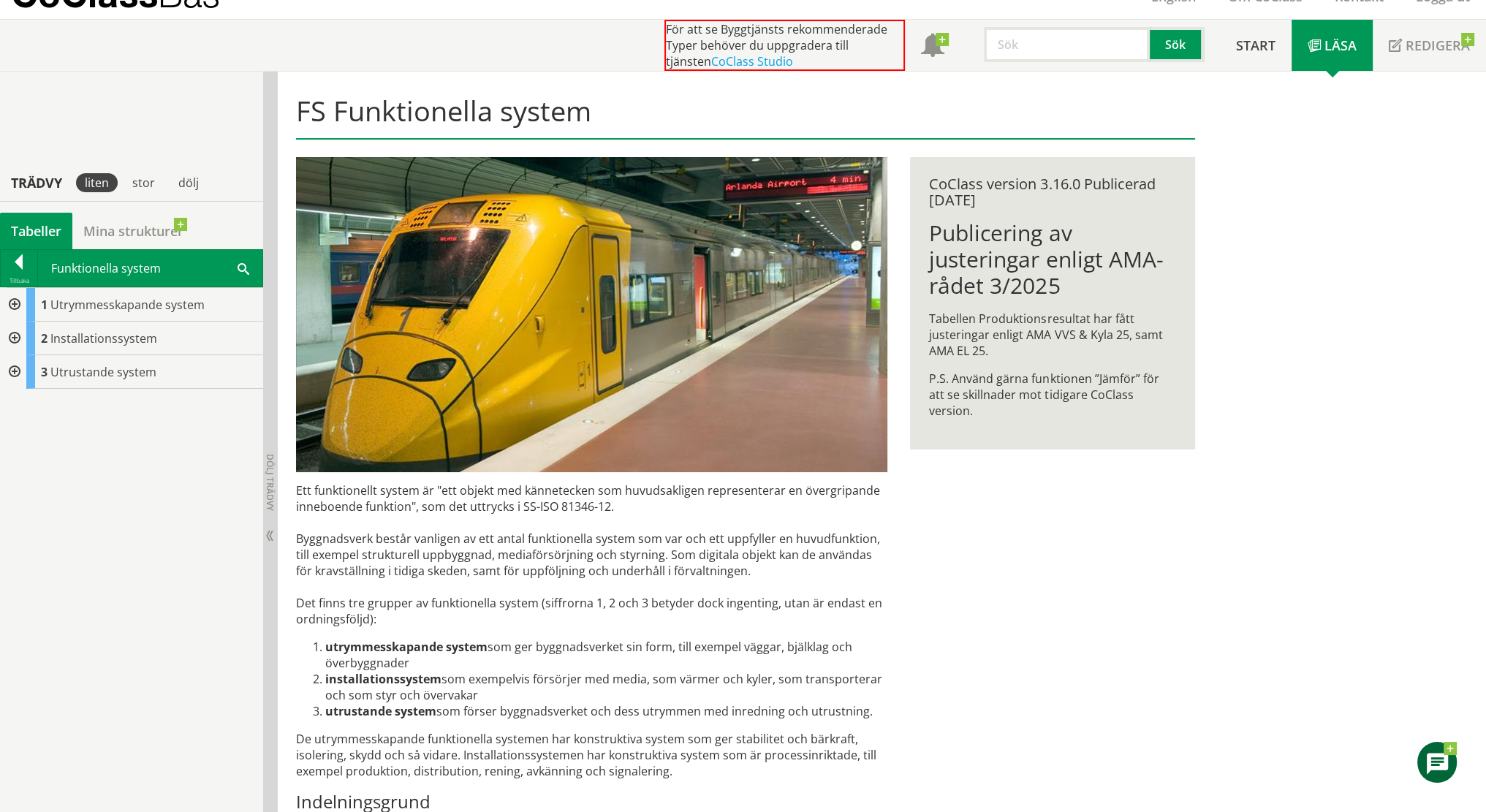
scroll to position [427, 0]
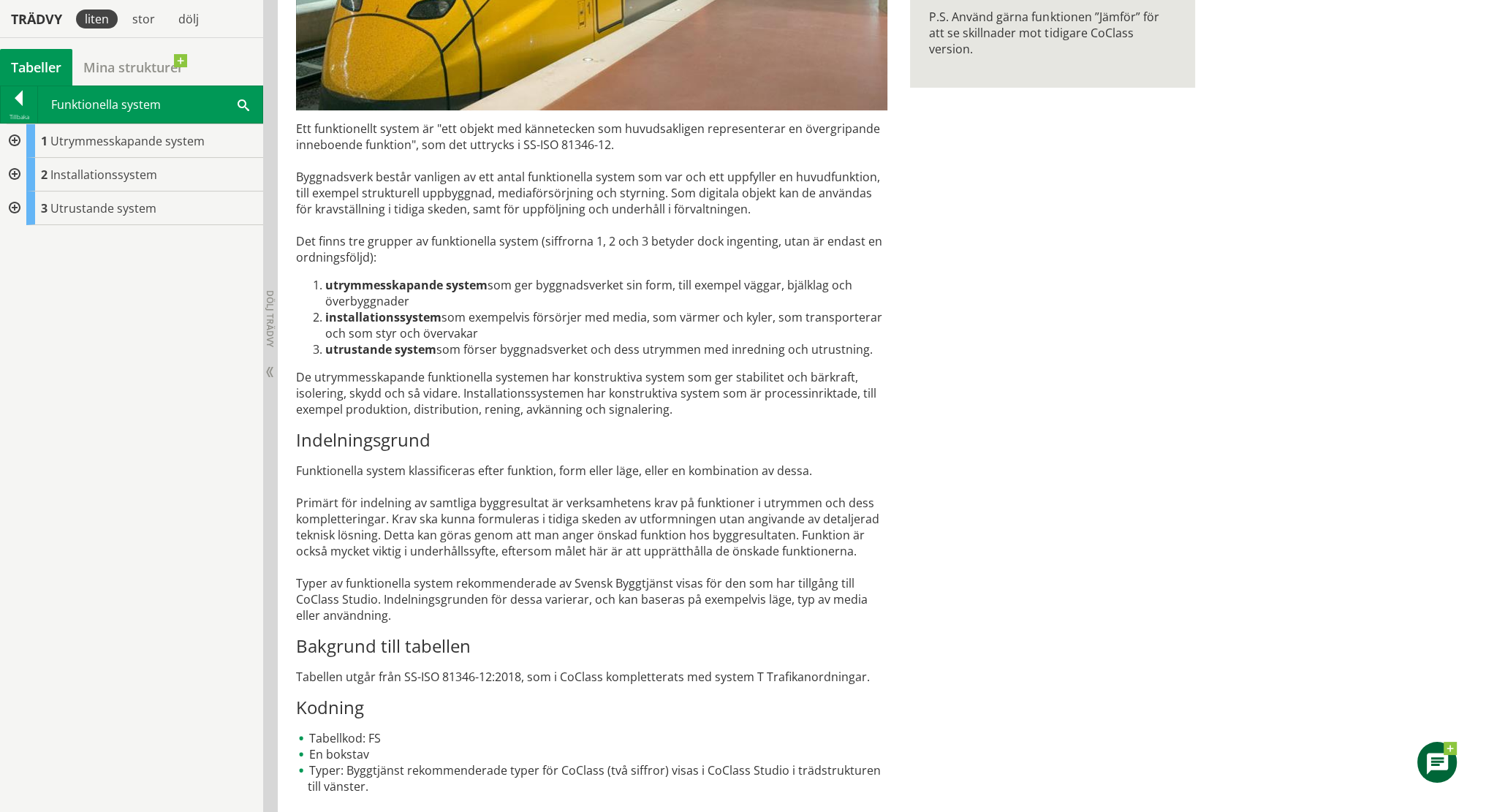
drag, startPoint x: 346, startPoint y: 291, endPoint x: 431, endPoint y: 293, distance: 85.0
click at [431, 293] on ol "utrymmesskapande system som ger byggnadsverket sin form, till exempel väggar, b…" at bounding box center [592, 317] width 592 height 80
drag, startPoint x: 429, startPoint y: 322, endPoint x: 652, endPoint y: 287, distance: 225.7
click at [753, 289] on ol "utrymmesskapande system som ger byggnadsverket sin form, till exempel väggar, b…" at bounding box center [592, 317] width 592 height 80
click at [8, 207] on div at bounding box center [13, 208] width 26 height 34
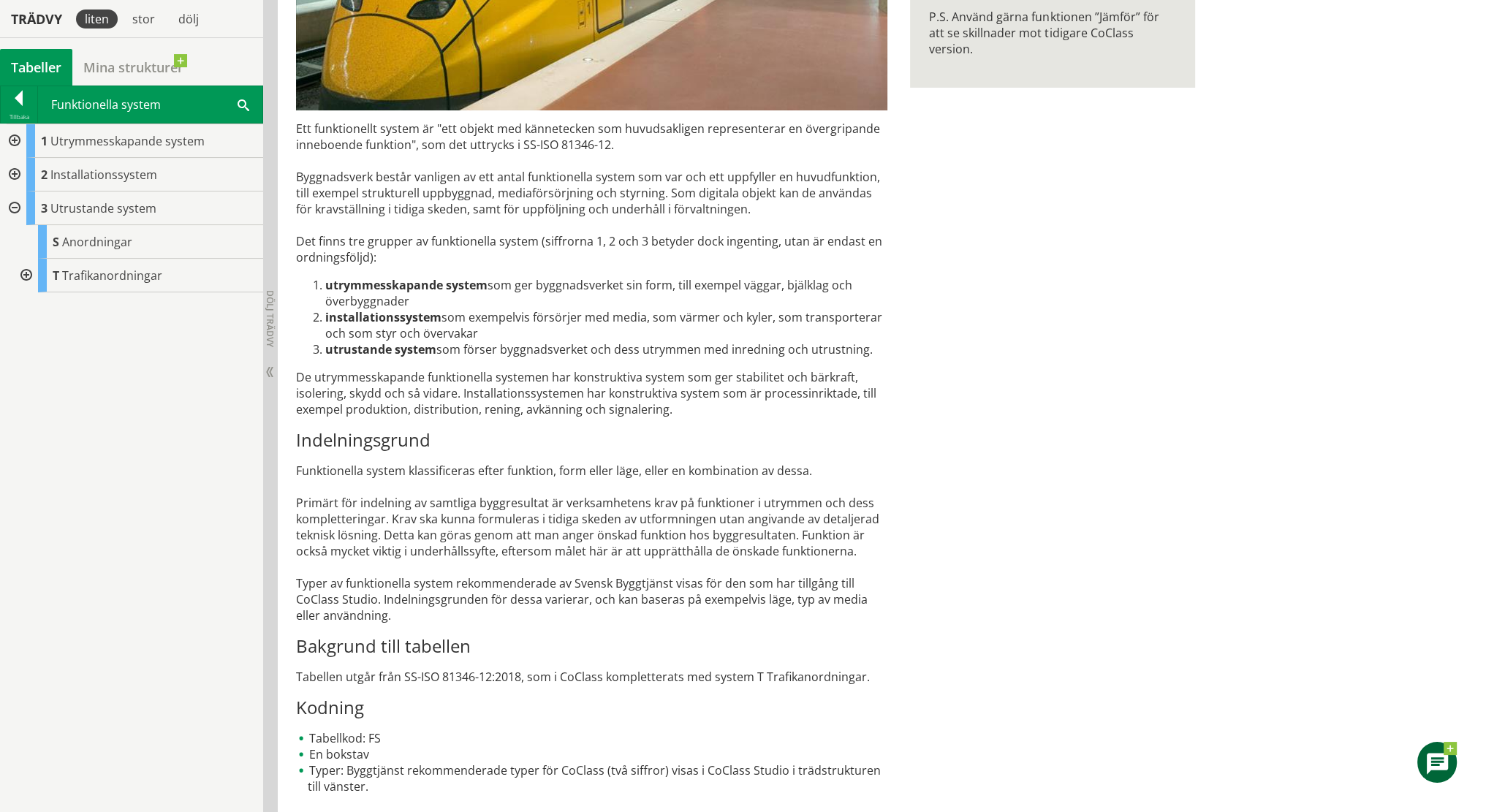
click at [15, 138] on div at bounding box center [13, 141] width 26 height 34
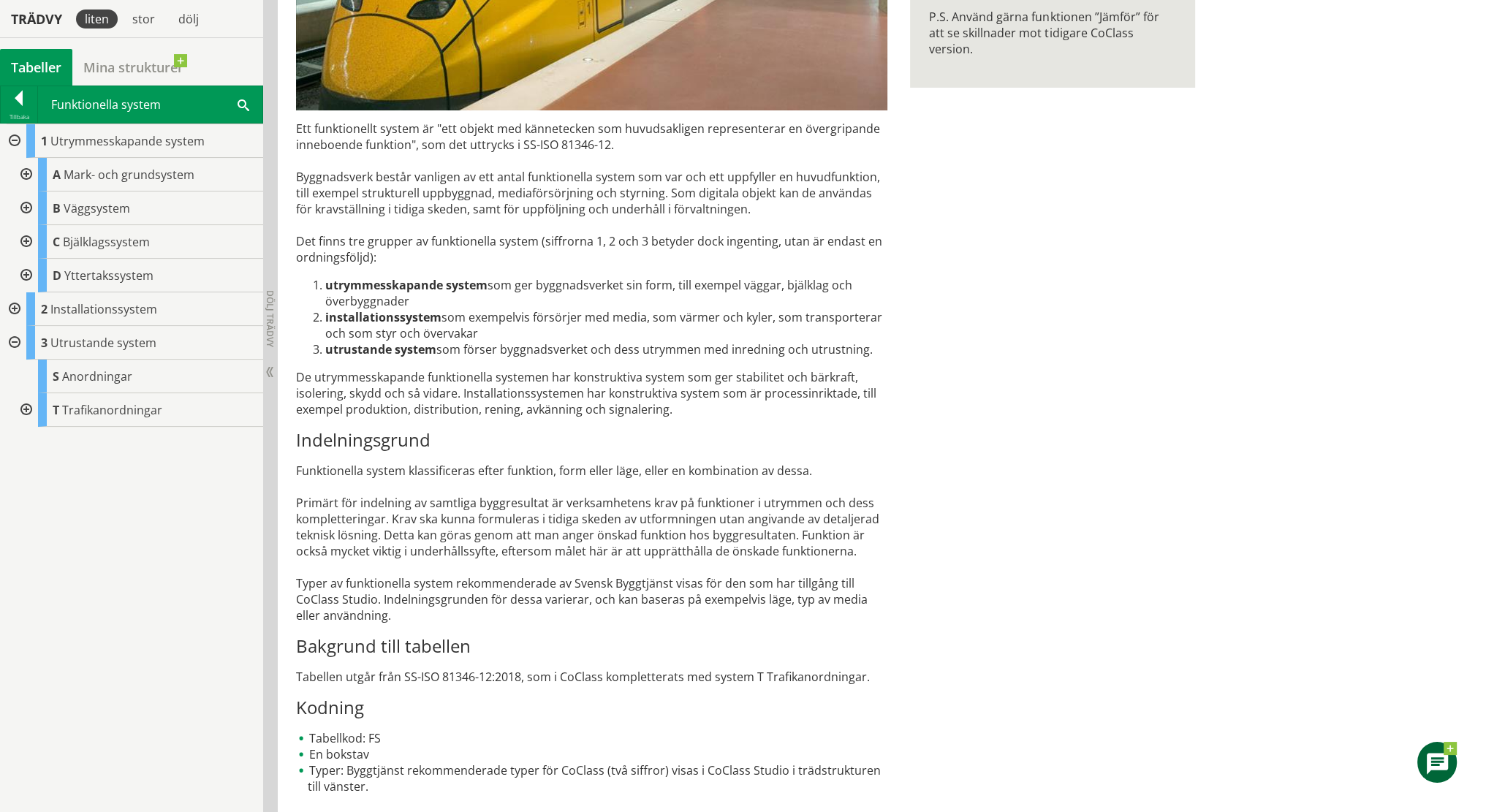
click at [15, 142] on div at bounding box center [13, 141] width 26 height 34
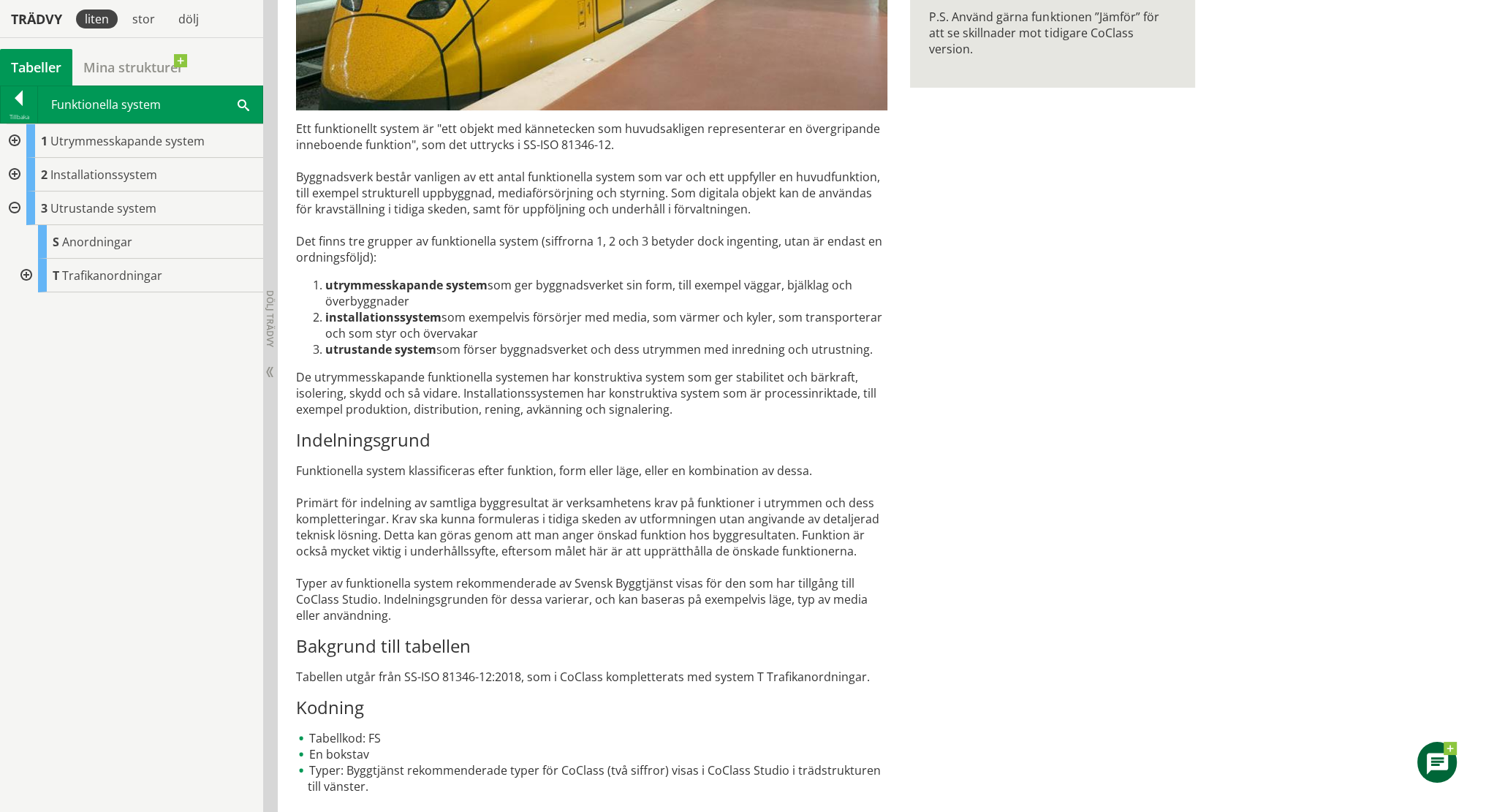
click at [19, 96] on div at bounding box center [19, 100] width 37 height 20
